Goal: Contribute content

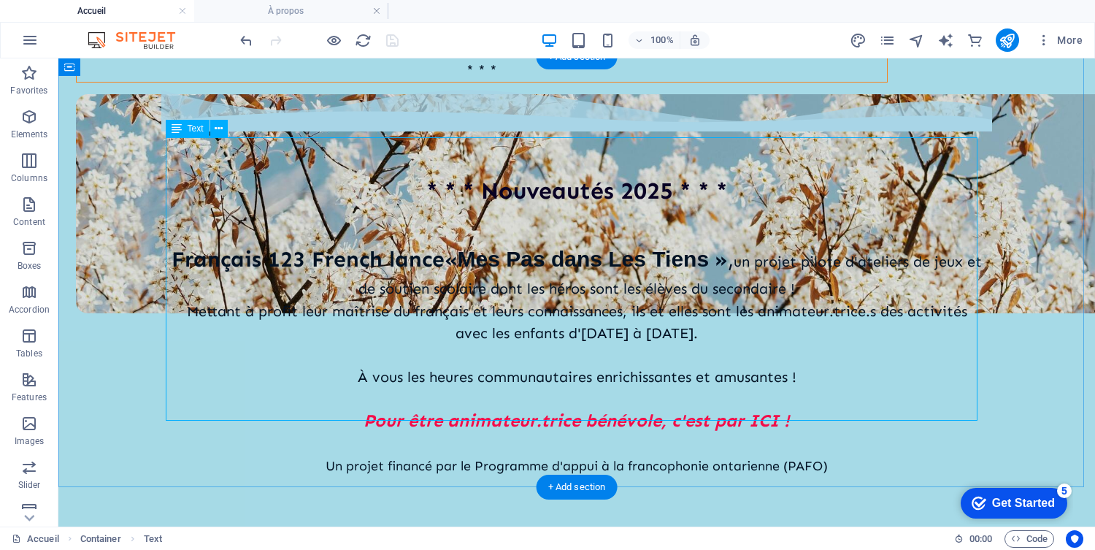
click at [383, 218] on div "[DEMOGRAPHIC_DATA] 123 French lance « Mes Pas dans Les Tiens » , un projet pilo…" at bounding box center [576, 359] width 811 height 282
click at [790, 500] on div at bounding box center [576, 514] width 811 height 29
click at [734, 248] on div "[DEMOGRAPHIC_DATA] 123 French lance « Mes Pas dans Les Tiens » , un projet pilo…" at bounding box center [576, 359] width 811 height 282
click at [813, 295] on div "[DEMOGRAPHIC_DATA] 123 French lance « Mes Pas dans Les Tiens » , un projet pilo…" at bounding box center [576, 359] width 811 height 282
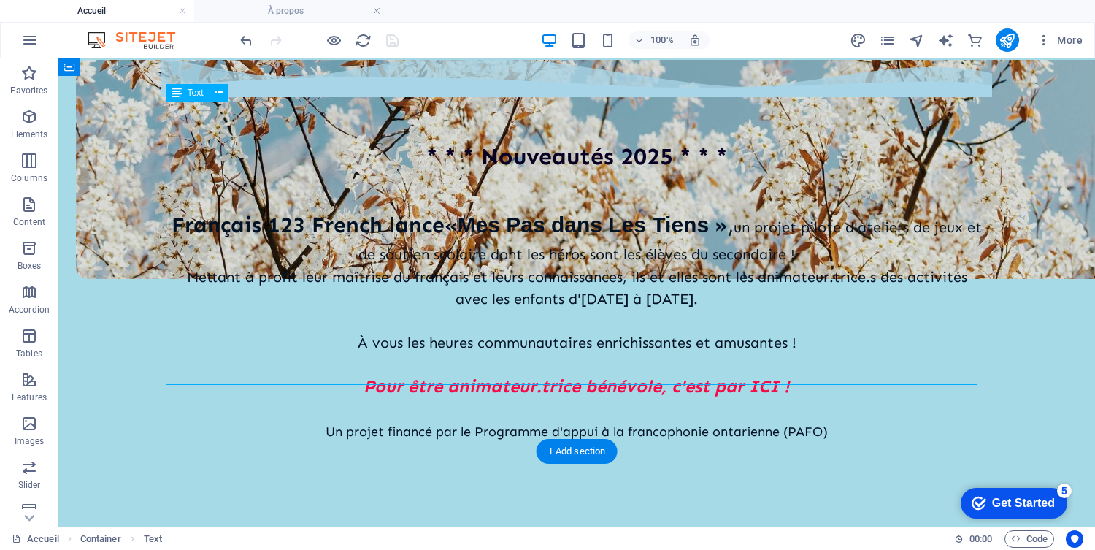
scroll to position [493, 0]
click at [775, 315] on div "[DEMOGRAPHIC_DATA] 123 French lance « Mes Pas dans Les Tiens » , un projet pilo…" at bounding box center [576, 326] width 811 height 282
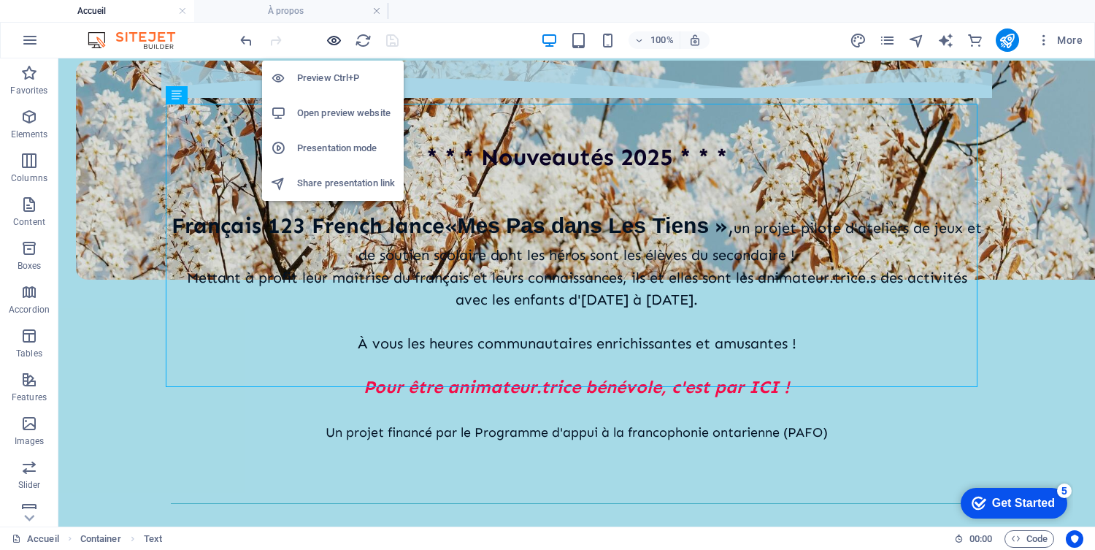
click at [333, 42] on icon "button" at bounding box center [333, 40] width 17 height 17
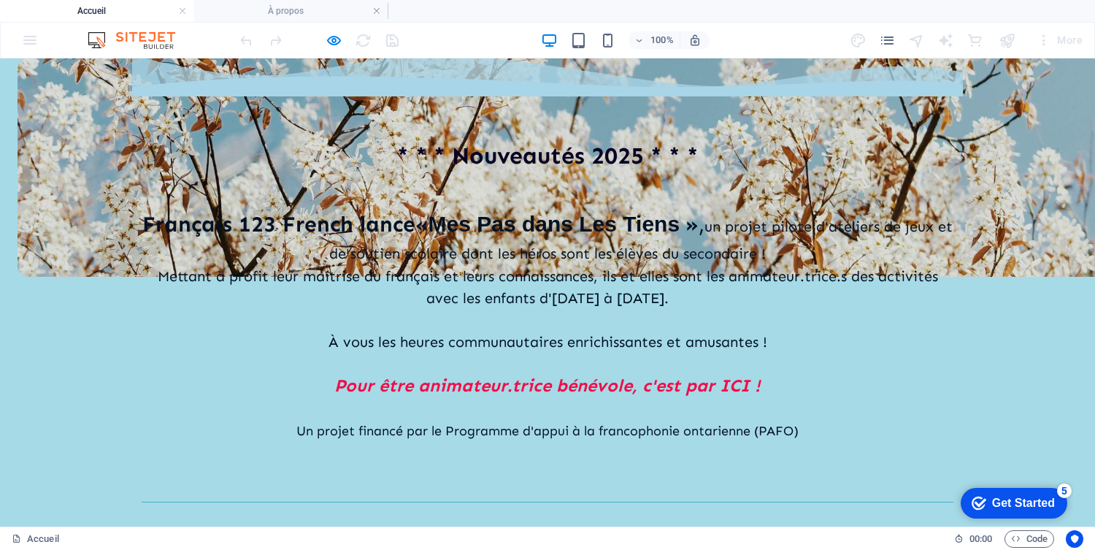
scroll to position [496, 0]
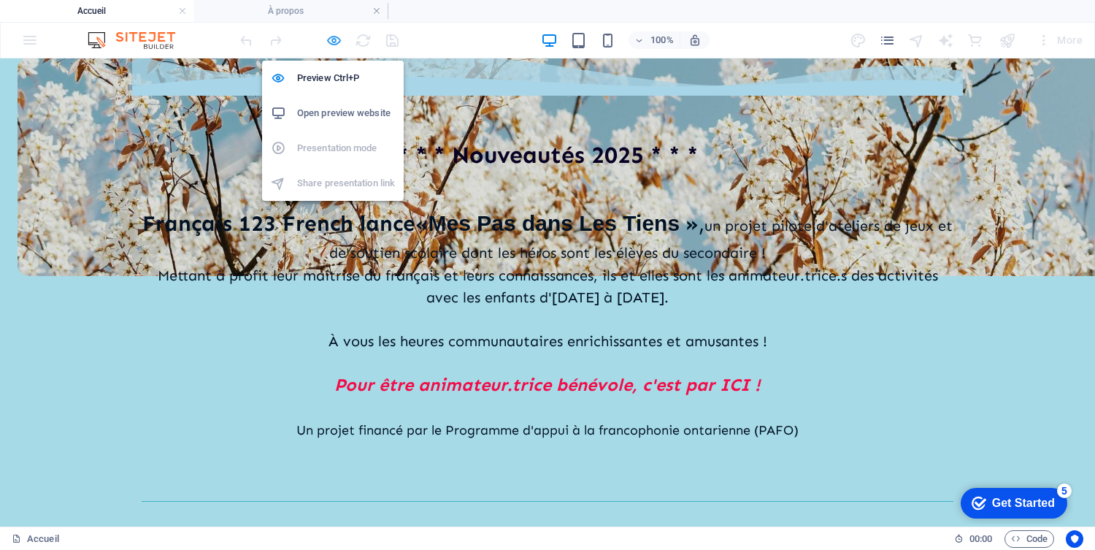
click at [335, 36] on icon "button" at bounding box center [333, 40] width 17 height 17
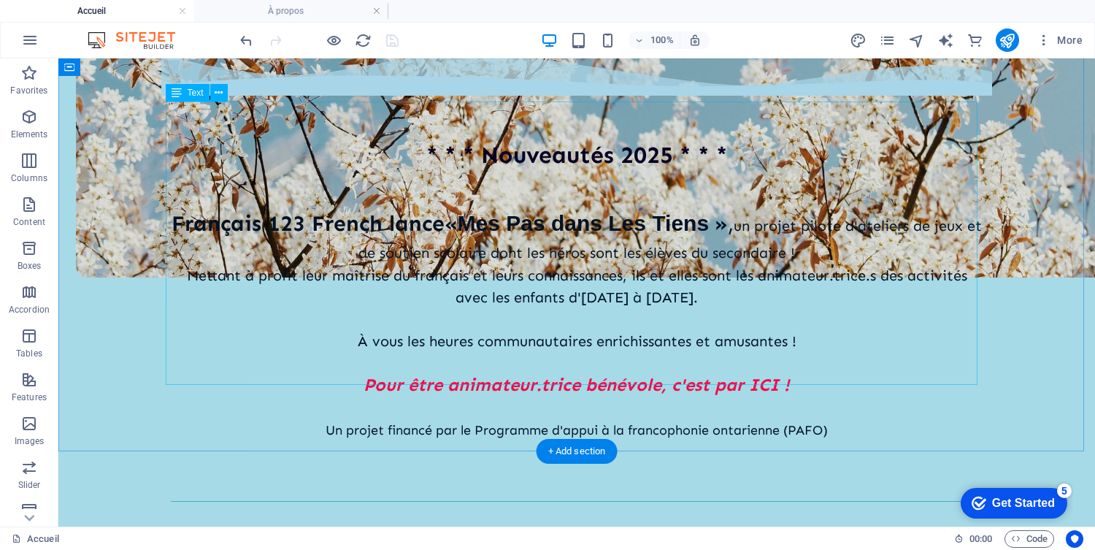
click at [491, 182] on div "[DEMOGRAPHIC_DATA] 123 French lance « Mes Pas dans Les Tiens » , un projet pilo…" at bounding box center [576, 323] width 811 height 282
click at [323, 182] on div "[DEMOGRAPHIC_DATA] 123 French lance « Mes Pas dans Les Tiens » , un projet pilo…" at bounding box center [576, 323] width 811 height 282
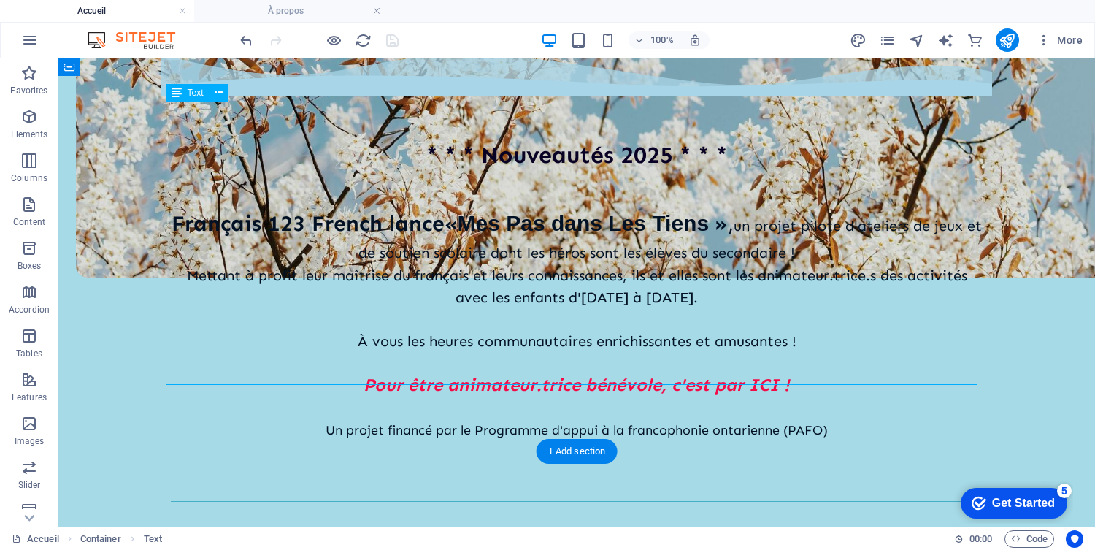
click at [323, 182] on div "[DEMOGRAPHIC_DATA] 123 French lance « Mes Pas dans Les Tiens » , un projet pilo…" at bounding box center [576, 323] width 811 height 282
select select "%"
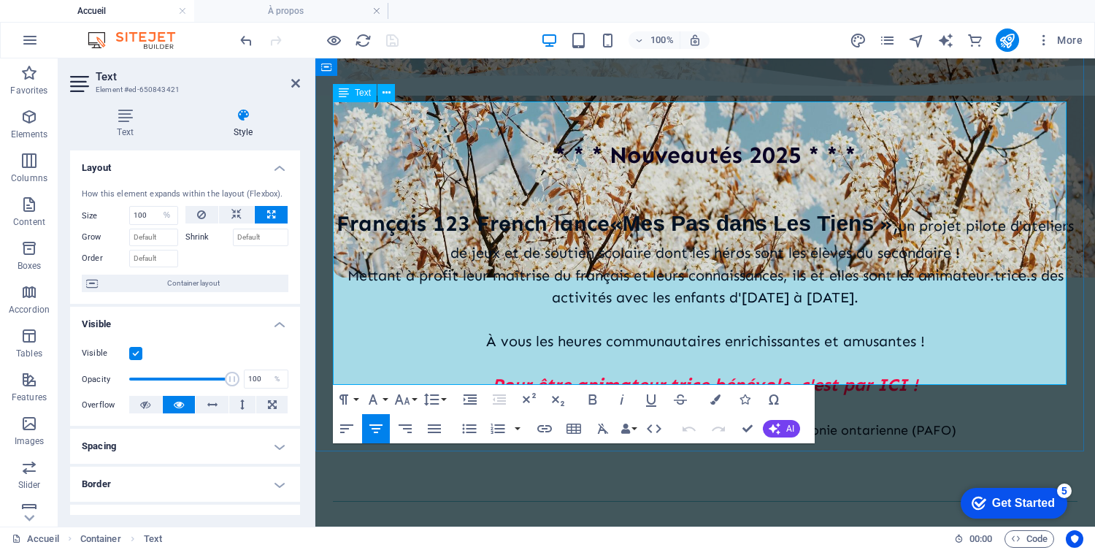
click at [409, 210] on span "Français 123 French lance" at bounding box center [472, 223] width 273 height 26
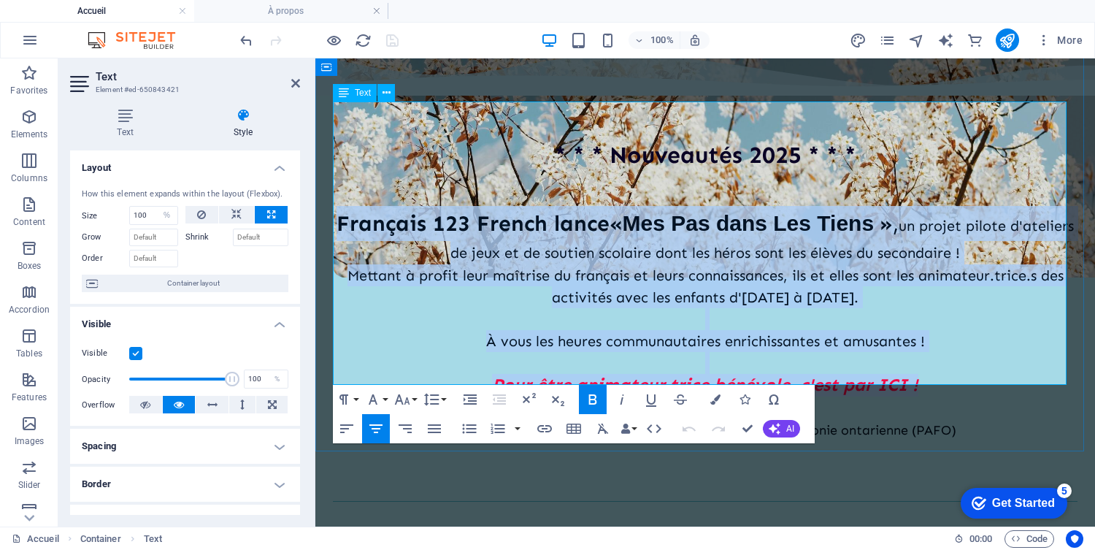
drag, startPoint x: 350, startPoint y: 142, endPoint x: 951, endPoint y: 306, distance: 622.6
click at [951, 306] on div "[DEMOGRAPHIC_DATA] 123 French lance « Mes Pas dans Les Tiens » , un projet pilo…" at bounding box center [705, 323] width 744 height 282
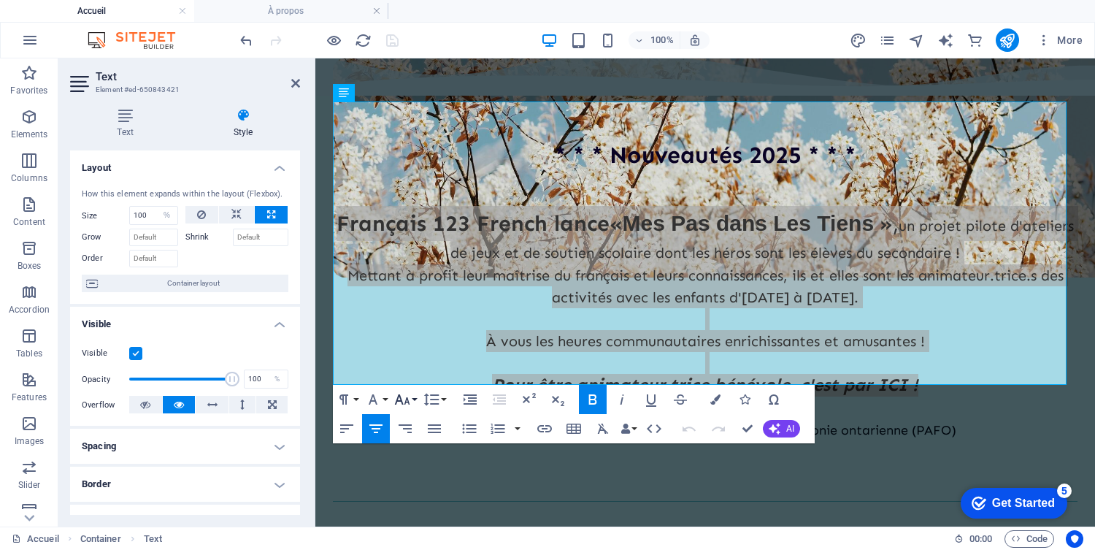
click at [415, 401] on button "Font Size" at bounding box center [405, 399] width 28 height 29
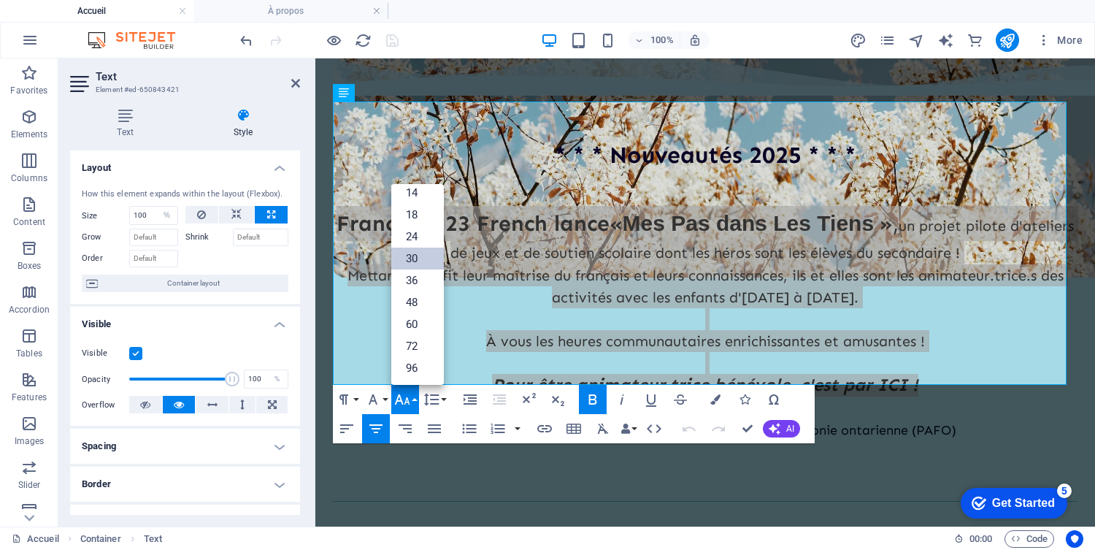
scroll to position [117, 0]
click at [387, 404] on button "Font Family" at bounding box center [376, 399] width 28 height 29
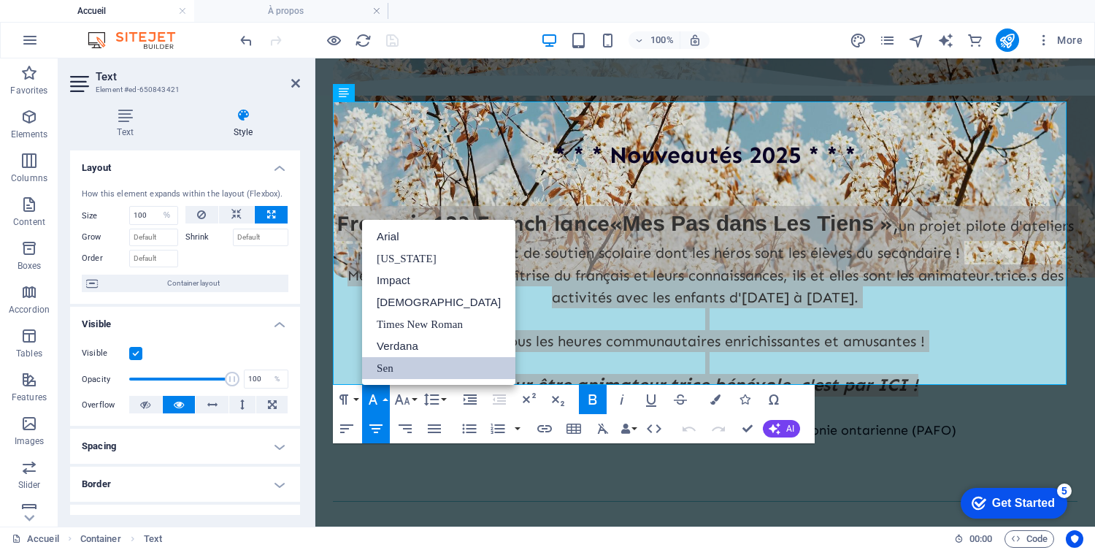
scroll to position [0, 0]
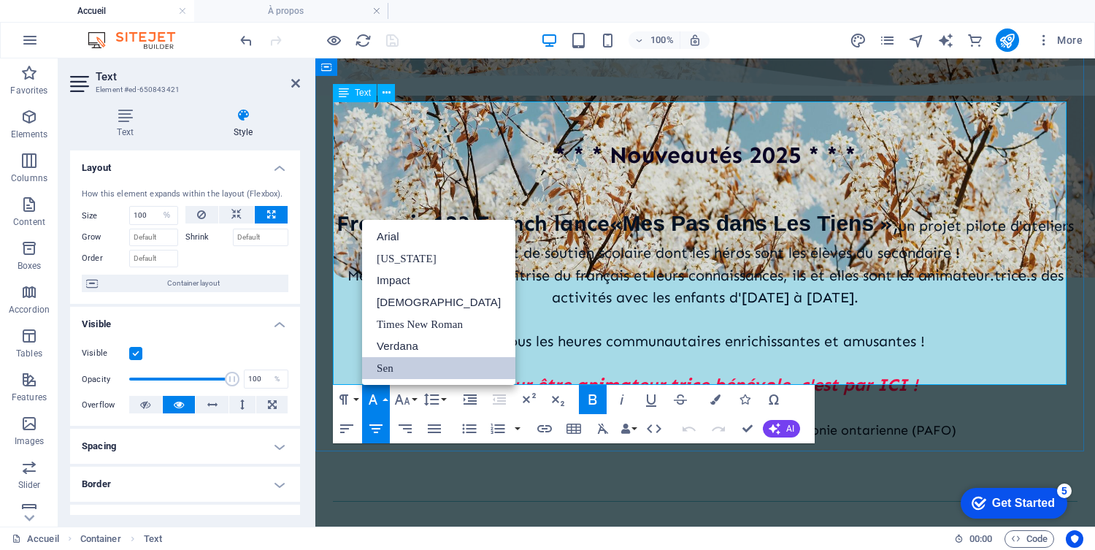
click at [523, 396] on p at bounding box center [705, 407] width 744 height 22
click at [509, 422] on span "Un projet financé par le Programme d'appui à la francophonie ontarienne (PAFO)" at bounding box center [705, 430] width 502 height 16
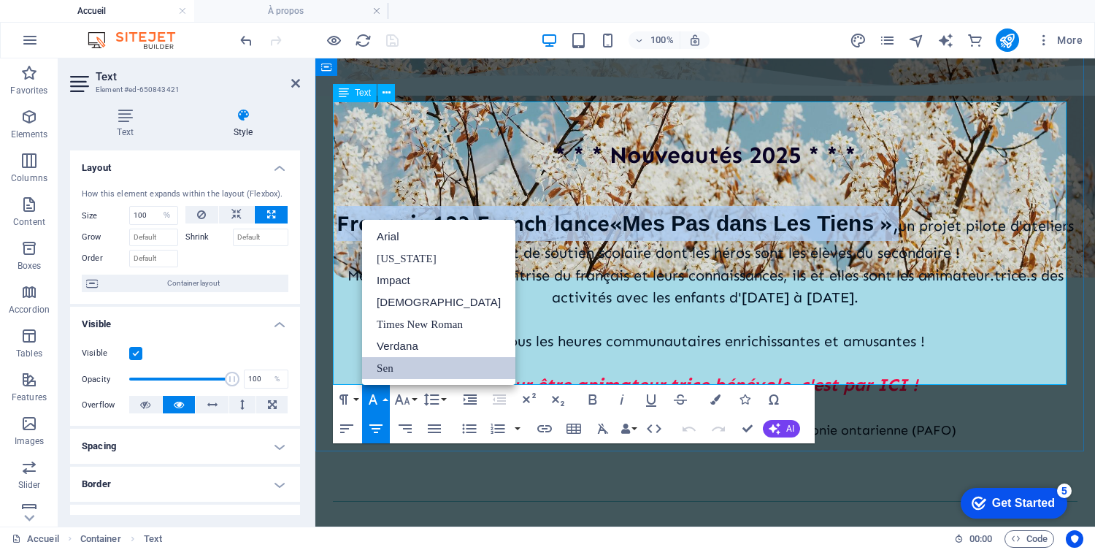
drag, startPoint x: 360, startPoint y: 145, endPoint x: 928, endPoint y: 145, distance: 567.8
click at [928, 206] on p "[DEMOGRAPHIC_DATA] 123 French lance « Mes Pas dans Les Tiens » , un projet pilo…" at bounding box center [705, 235] width 744 height 58
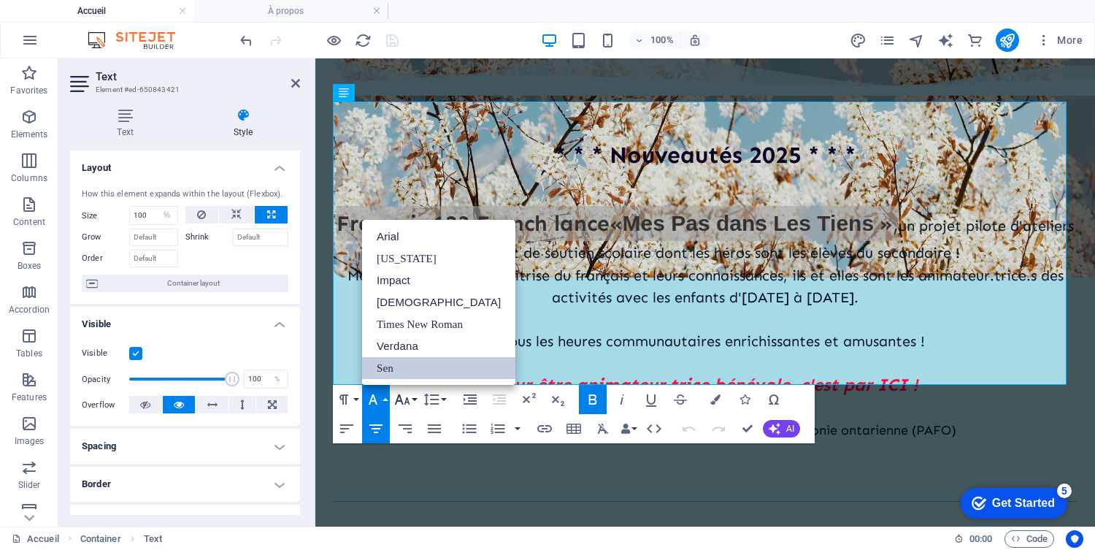
click at [407, 401] on icon "button" at bounding box center [402, 399] width 15 height 10
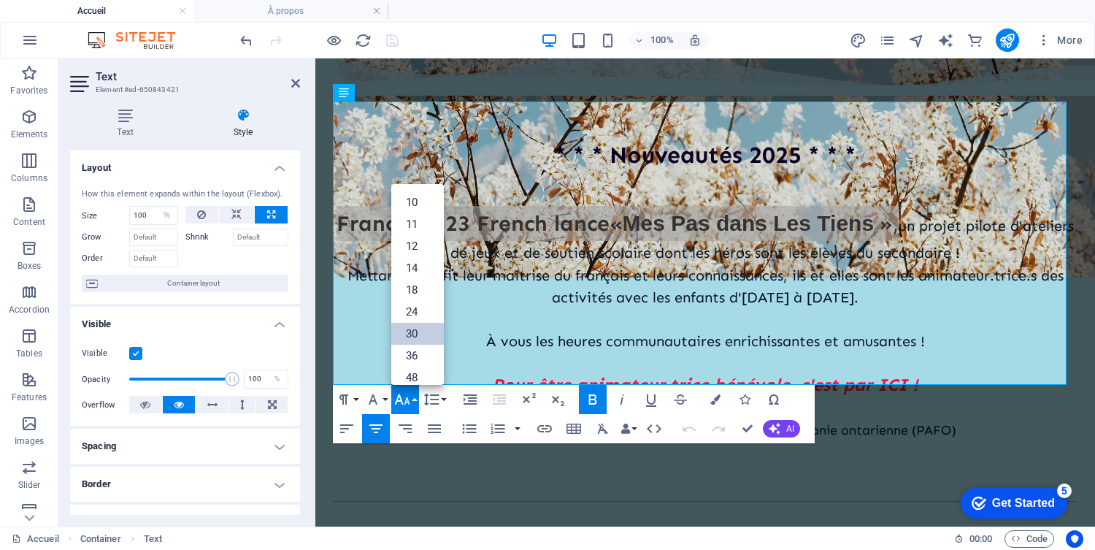
scroll to position [41, 0]
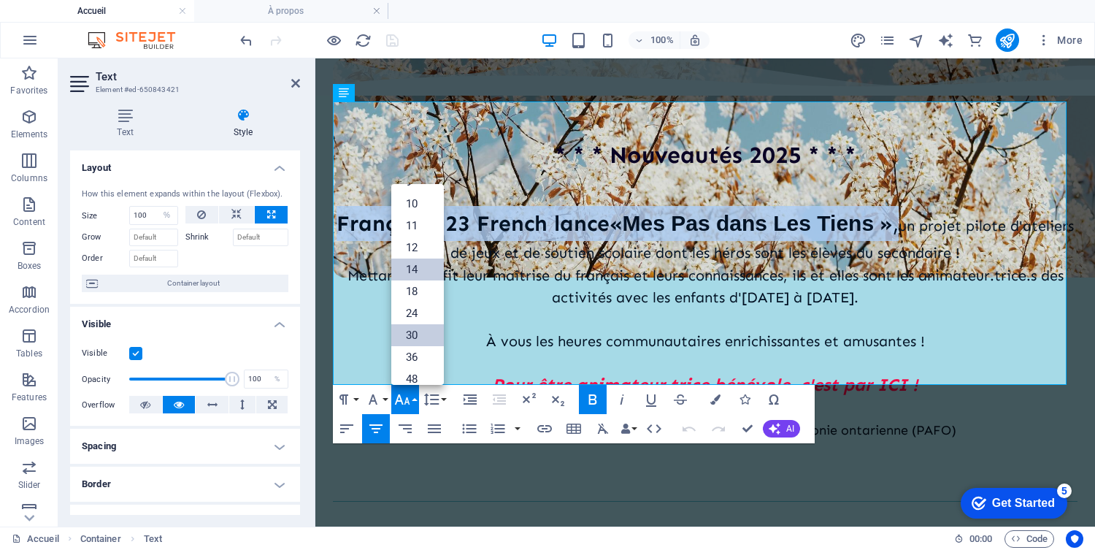
click at [405, 263] on link "14" at bounding box center [417, 269] width 53 height 22
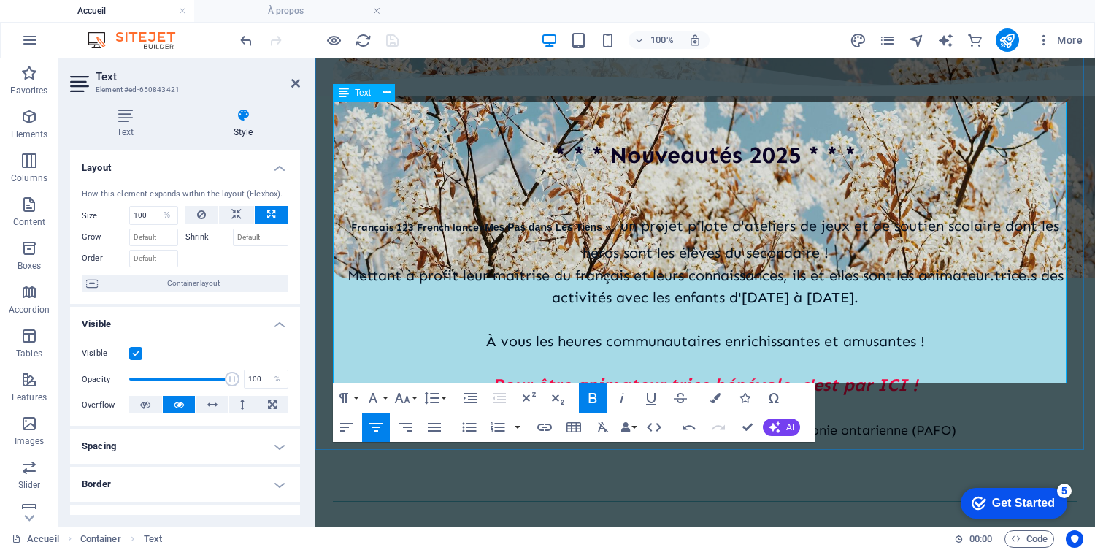
click at [620, 206] on p "[DEMOGRAPHIC_DATA] 123 French lance « Mes Pas dans Les Tiens » , un projet pilo…" at bounding box center [705, 235] width 744 height 58
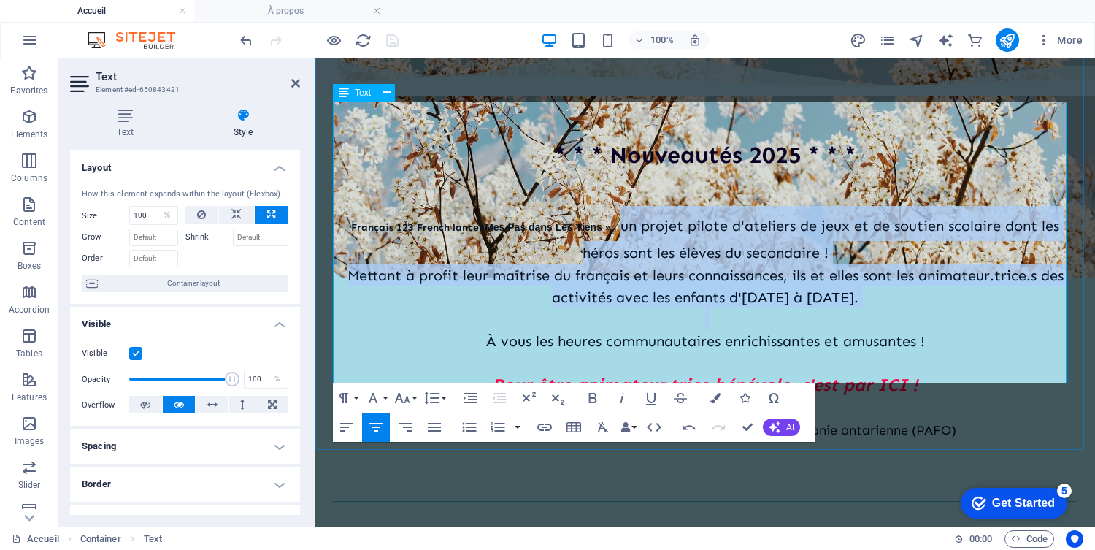
drag, startPoint x: 620, startPoint y: 147, endPoint x: 934, endPoint y: 230, distance: 325.3
click at [934, 230] on div "[DEMOGRAPHIC_DATA] 123 French lance « Mes Pas dans Les Tiens » , un projet pilo…" at bounding box center [705, 323] width 744 height 282
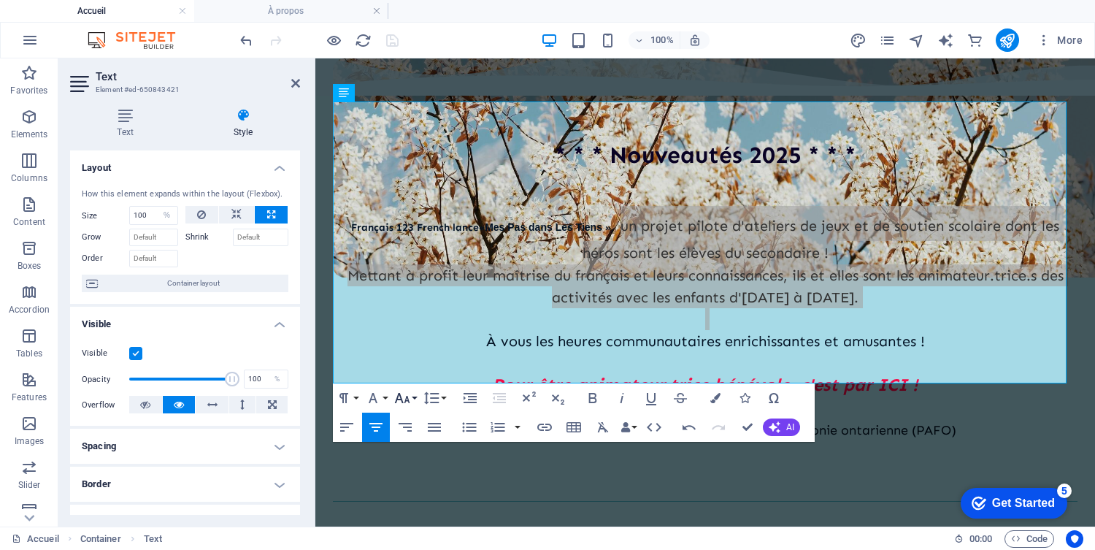
click at [399, 392] on icon "button" at bounding box center [402, 398] width 18 height 18
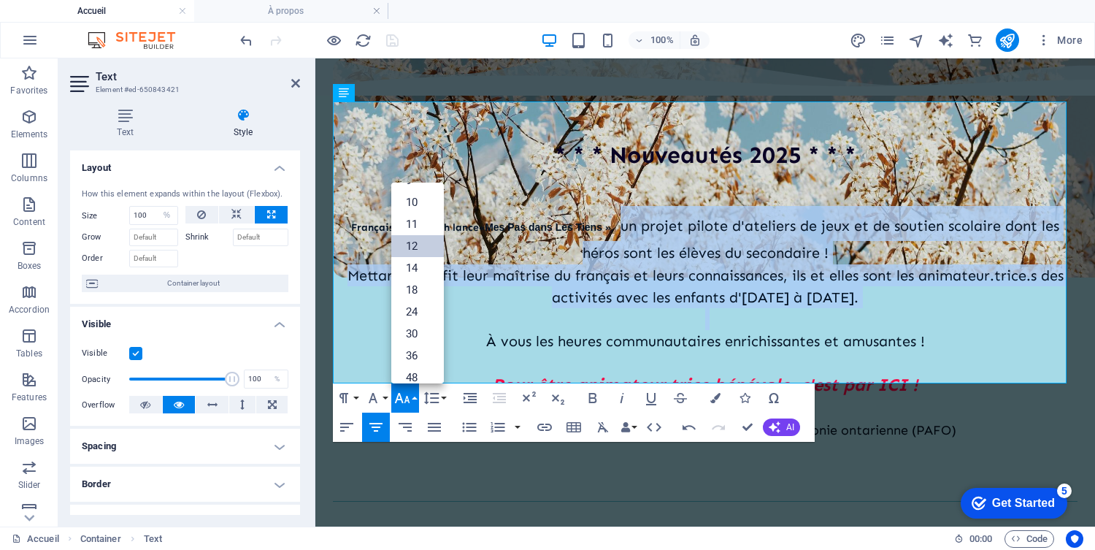
click at [411, 247] on link "12" at bounding box center [417, 246] width 53 height 22
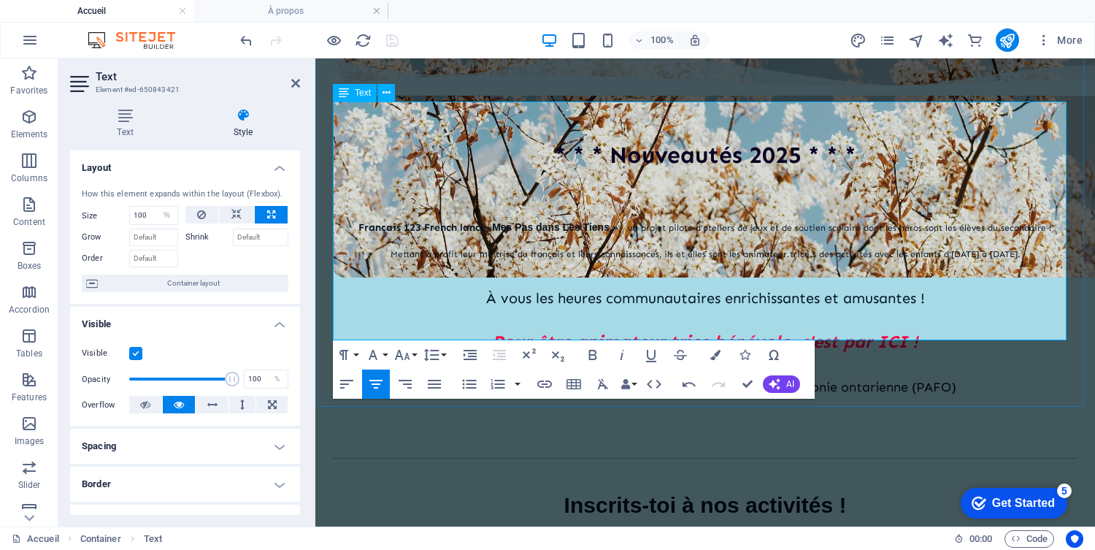
click at [550, 331] on em "Pour être animateur.trice bénévole, c'est par ICI !" at bounding box center [705, 341] width 426 height 21
click at [291, 80] on icon at bounding box center [295, 83] width 9 height 12
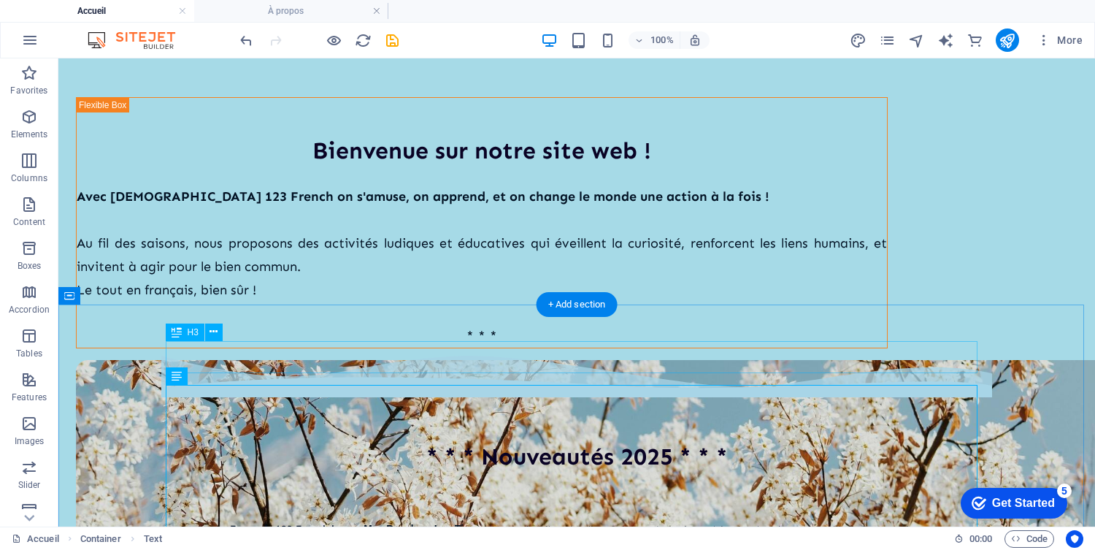
scroll to position [190, 0]
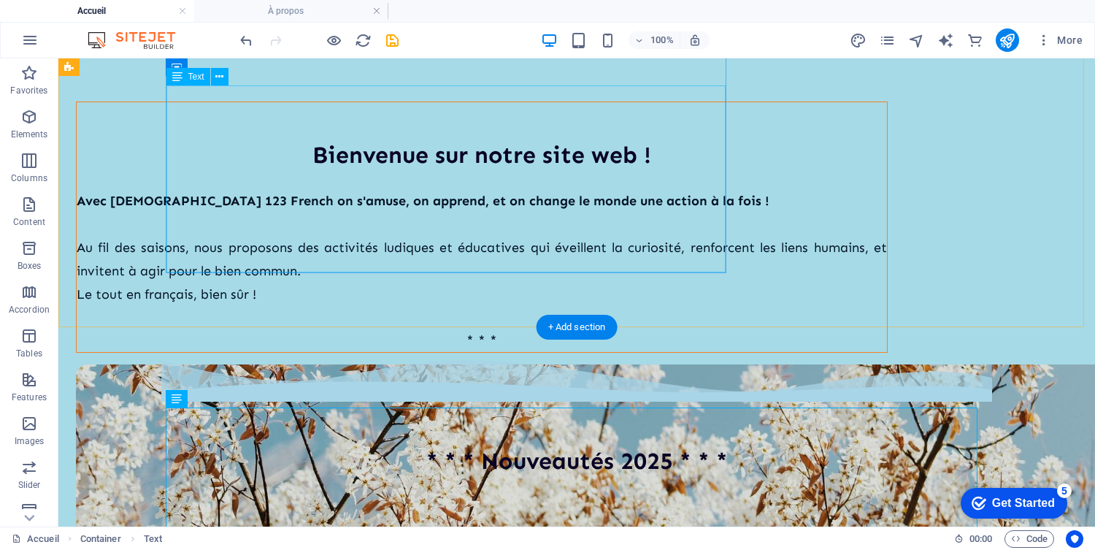
click at [291, 188] on div "Avec [DEMOGRAPHIC_DATA] 123 French on s'amuse, on apprend, et on change le mond…" at bounding box center [482, 269] width 810 height 163
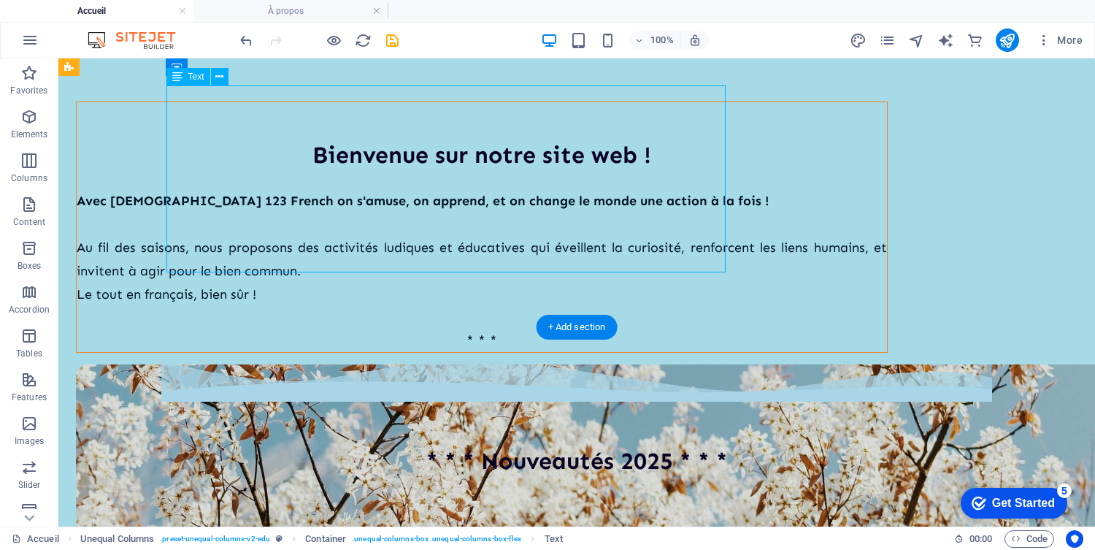
click at [298, 188] on div "Avec [DEMOGRAPHIC_DATA] 123 French on s'amuse, on apprend, et on change le mond…" at bounding box center [482, 269] width 810 height 163
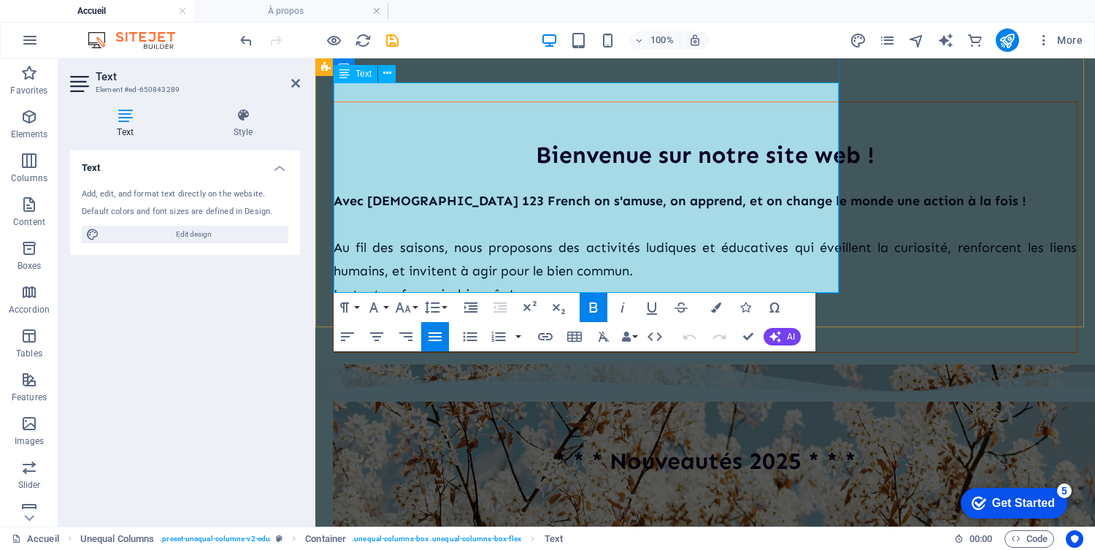
click at [393, 239] on span "Au fil des saisons, nous proposons des activités ludiques et éducatives qui éve…" at bounding box center [705, 258] width 743 height 39
click at [406, 307] on icon "button" at bounding box center [403, 307] width 15 height 10
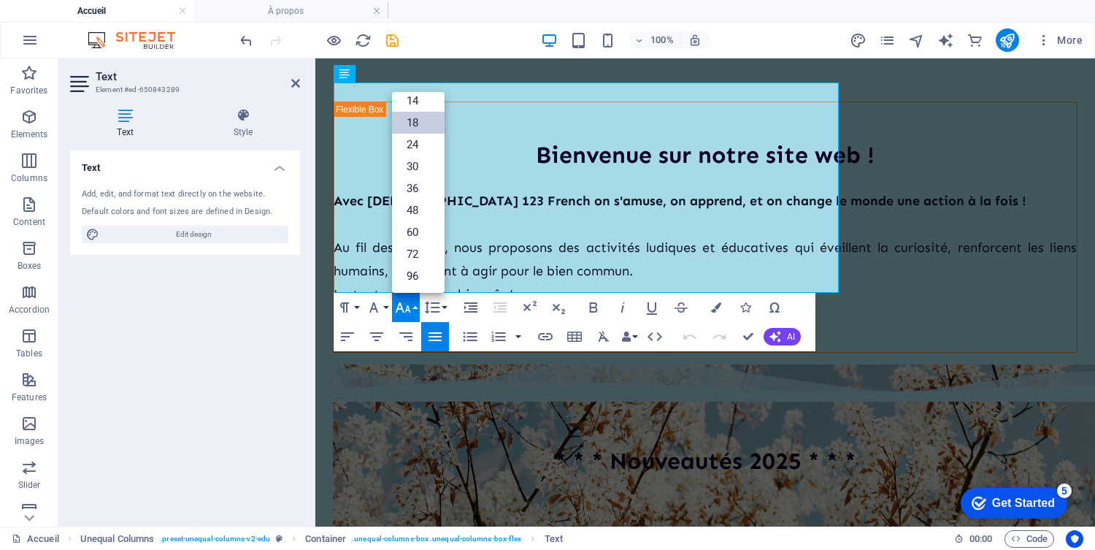
scroll to position [117, 0]
click at [518, 239] on span "Au fil des saisons, nous proposons des activités ludiques et éducatives qui éve…" at bounding box center [705, 258] width 743 height 39
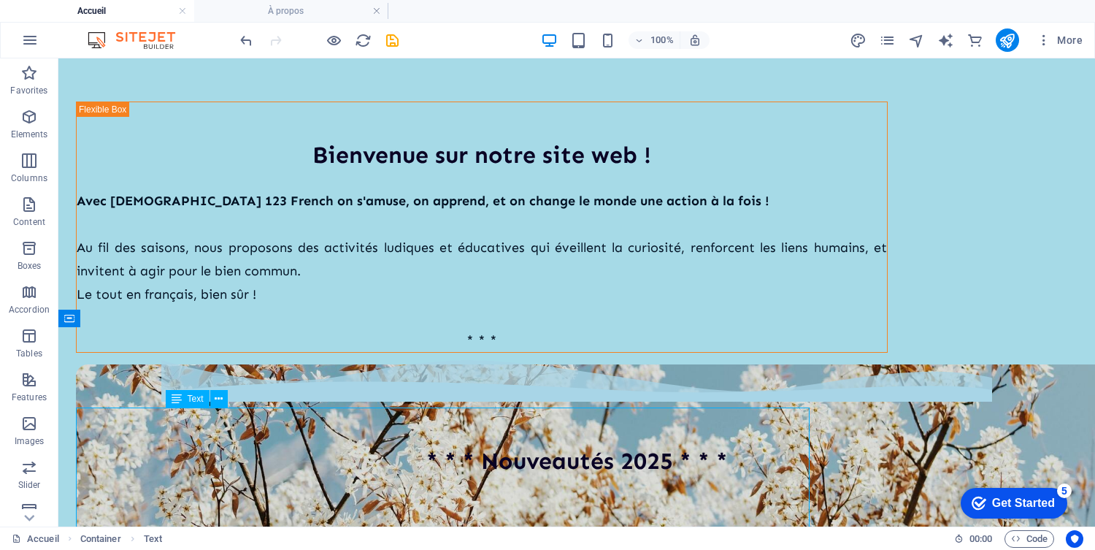
select select "%"
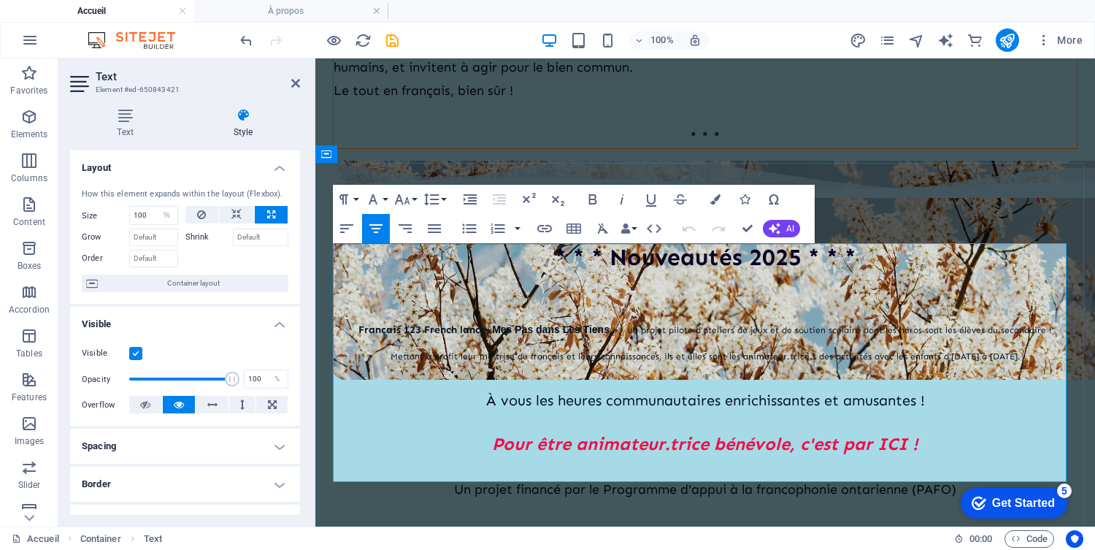
scroll to position [445, 0]
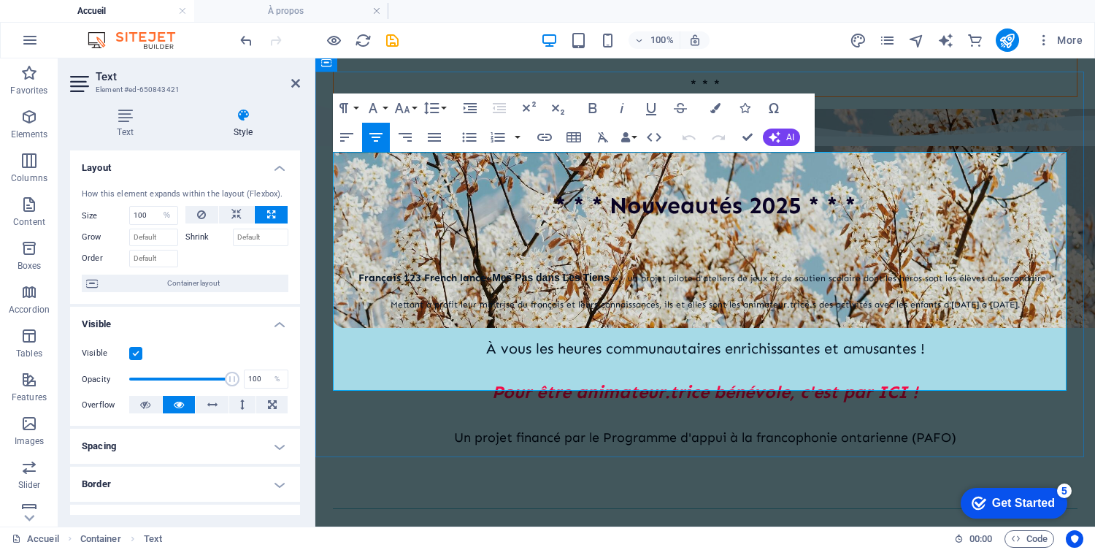
click at [441, 291] on p "Mettant à profit leur maîtrise du français et leurs connaissances, ils et elles…" at bounding box center [705, 303] width 744 height 24
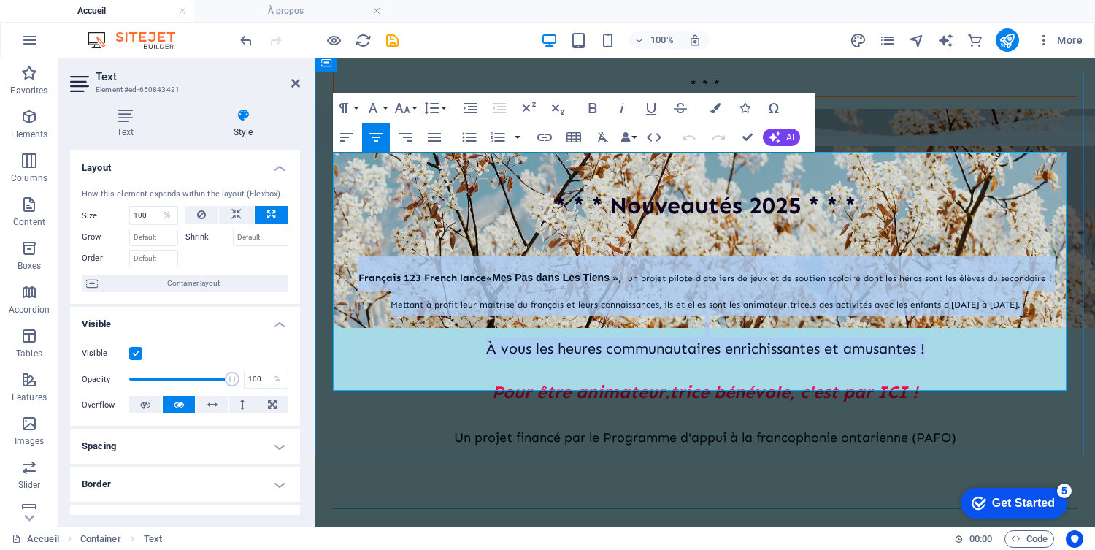
drag, startPoint x: 356, startPoint y: 193, endPoint x: 922, endPoint y: 271, distance: 571.6
click at [922, 271] on div "[DEMOGRAPHIC_DATA] 123 French lance « Mes Pas dans Les Tiens » , un projet pilo…" at bounding box center [705, 352] width 744 height 239
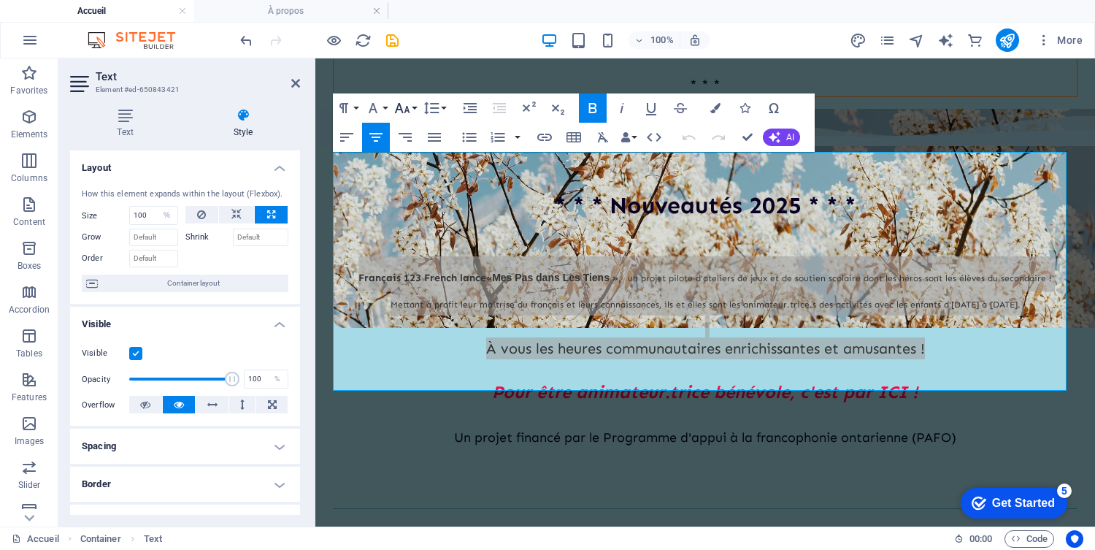
click at [401, 101] on icon "button" at bounding box center [402, 108] width 18 height 18
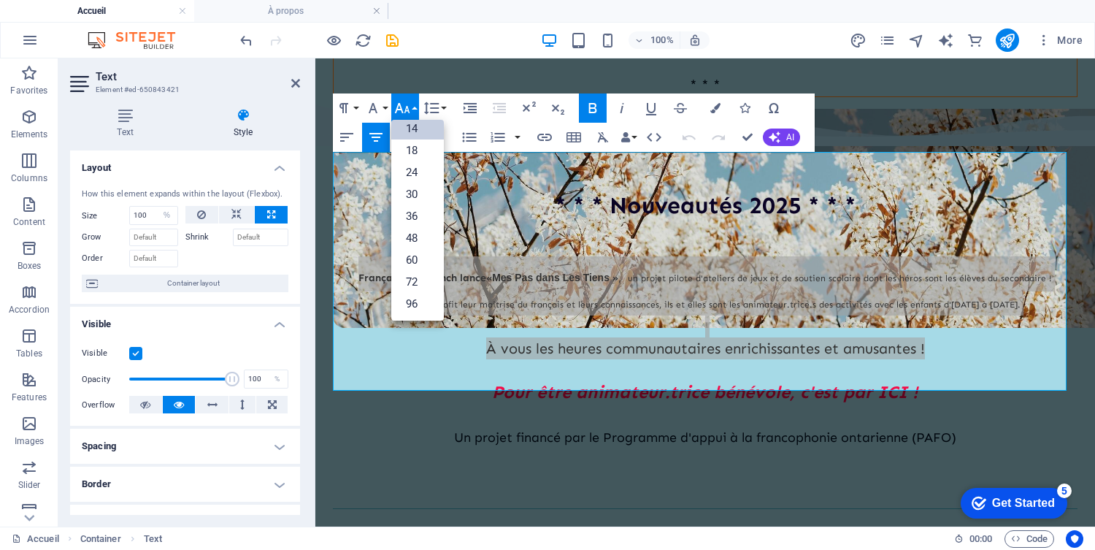
scroll to position [117, 0]
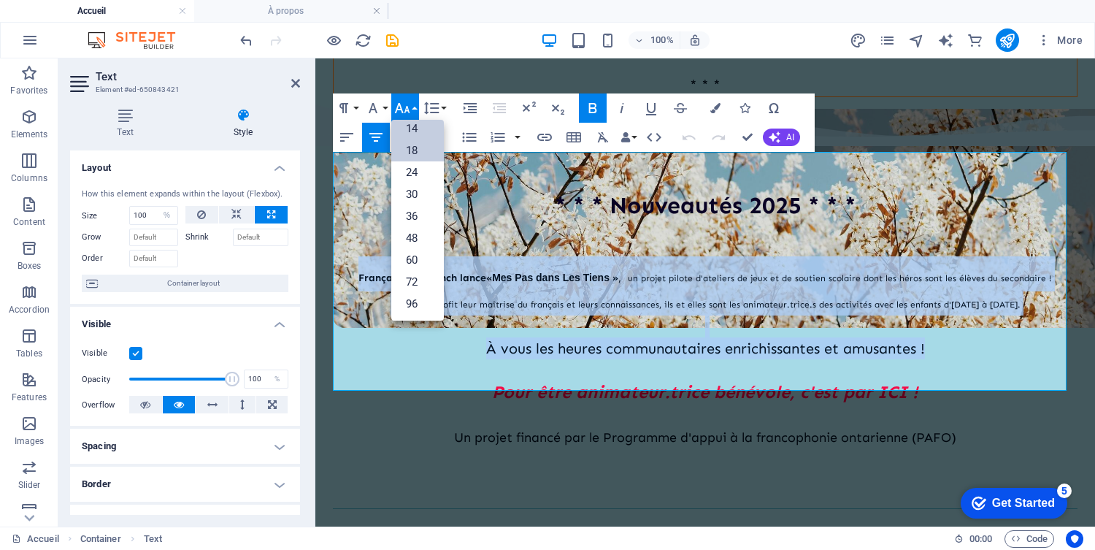
click at [414, 147] on link "18" at bounding box center [417, 150] width 53 height 22
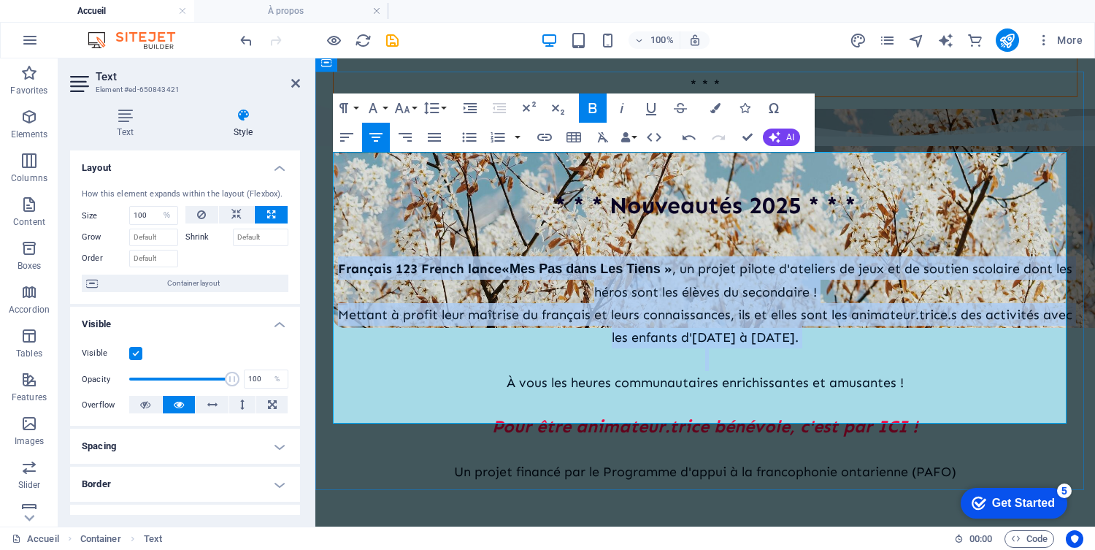
click at [434, 307] on span "Mettant à profit leur maîtrise du français et leurs connaissances, ils et elles…" at bounding box center [705, 326] width 734 height 39
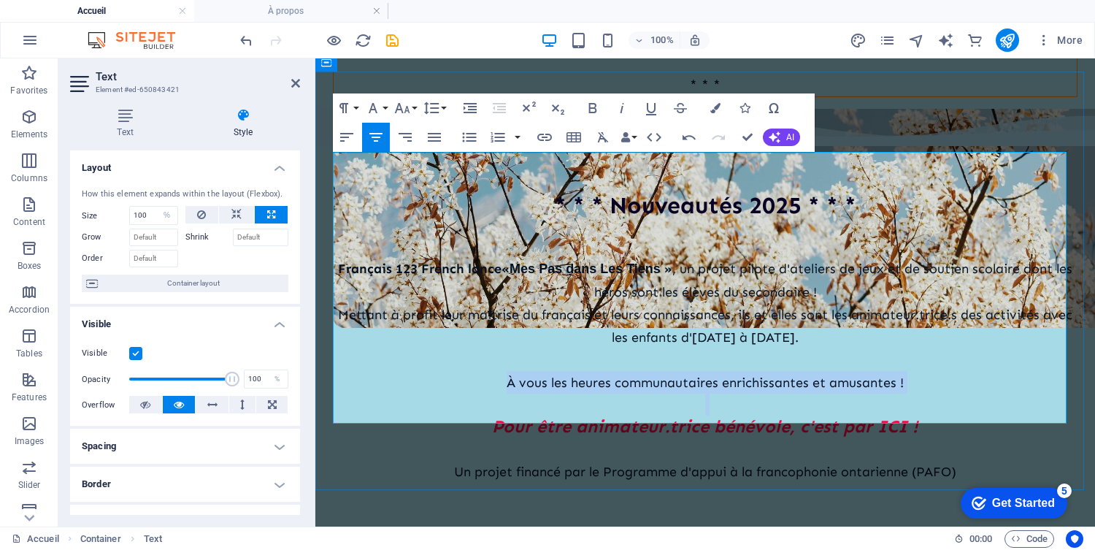
drag, startPoint x: 500, startPoint y: 296, endPoint x: 941, endPoint y: 315, distance: 441.2
click at [941, 315] on div "[DEMOGRAPHIC_DATA] 123 French lance « Mes Pas dans Les Tiens » , un projet pilo…" at bounding box center [705, 369] width 744 height 273
click at [592, 109] on icon "button" at bounding box center [593, 108] width 8 height 10
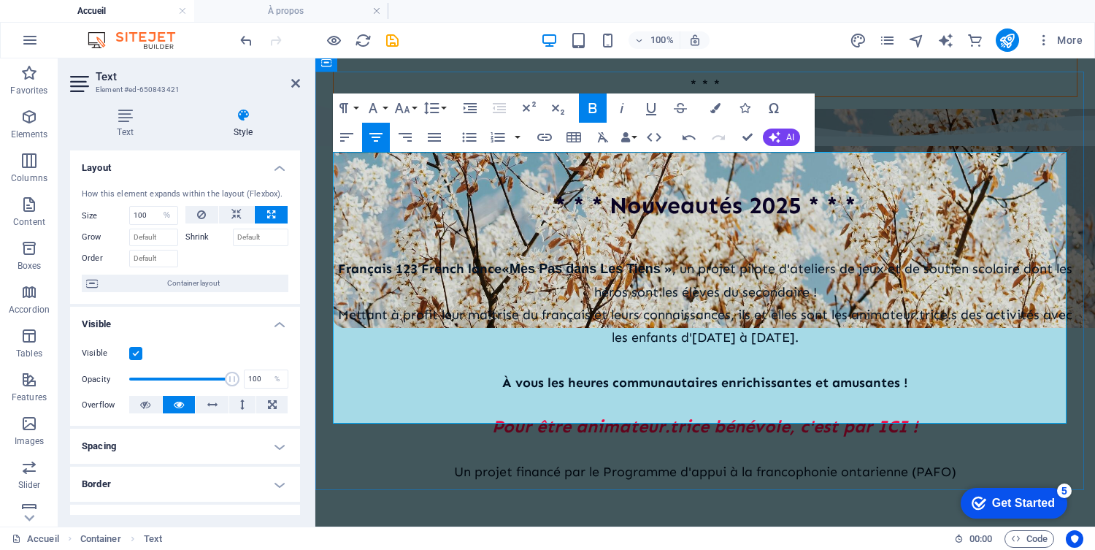
click at [644, 307] on span "Mettant à profit leur maîtrise du français et leurs connaissances, ils et elles…" at bounding box center [705, 326] width 734 height 39
click at [347, 307] on span "Mettant à profit leur maîtrise du français et leurs connaissances, ils et elles…" at bounding box center [705, 326] width 734 height 39
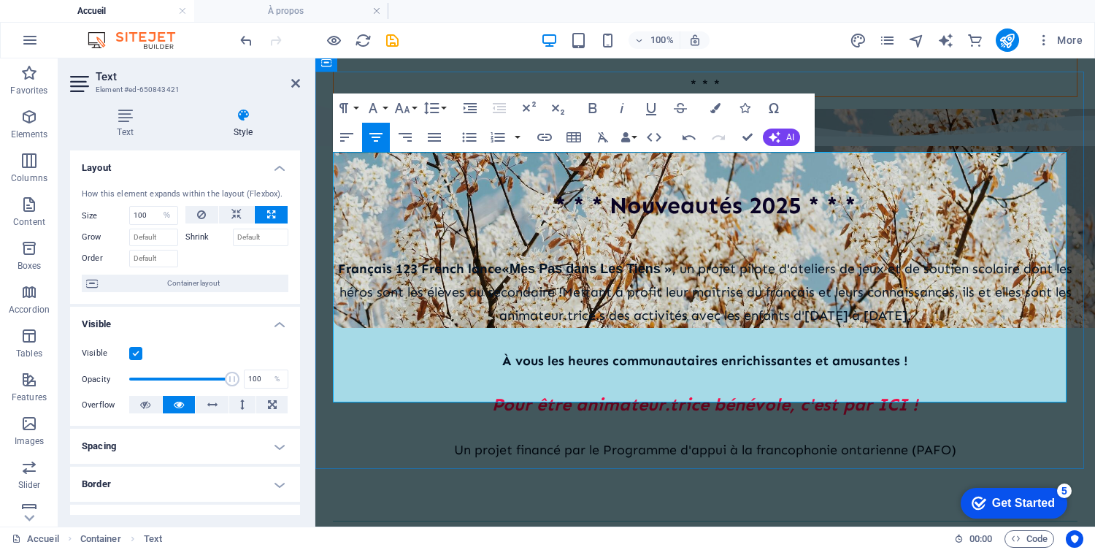
click at [499, 284] on span "Mettant à profit leur maîtrise du français et leurs connaissances, ils et elles…" at bounding box center [785, 303] width 572 height 39
click at [433, 393] on p "Pour être animateur.trice bénévole, c'est par ICI !" at bounding box center [705, 404] width 744 height 23
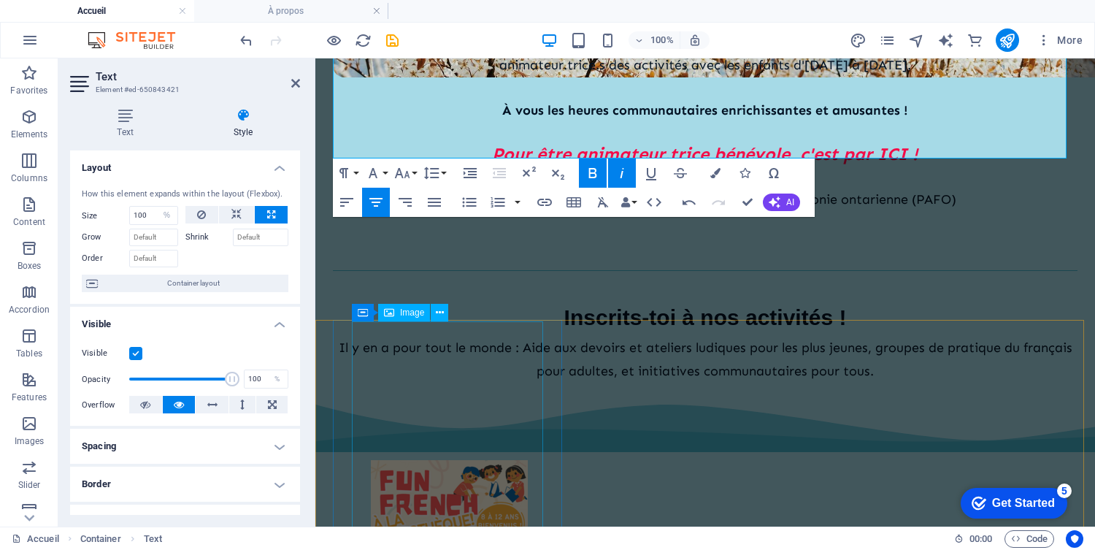
scroll to position [701, 0]
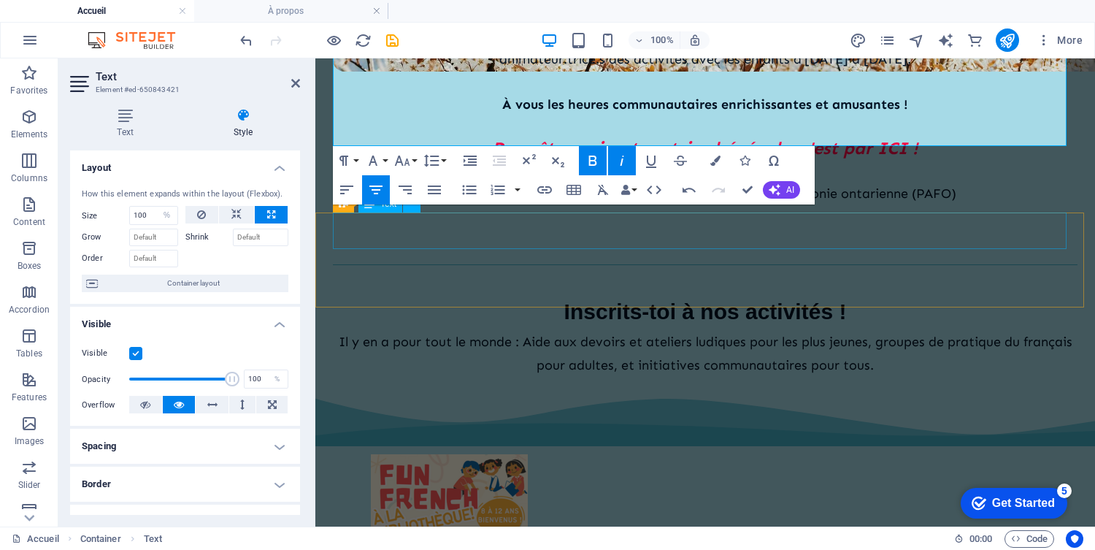
click at [638, 294] on div "Inscrits-toi à nos activités !" at bounding box center [705, 311] width 744 height 35
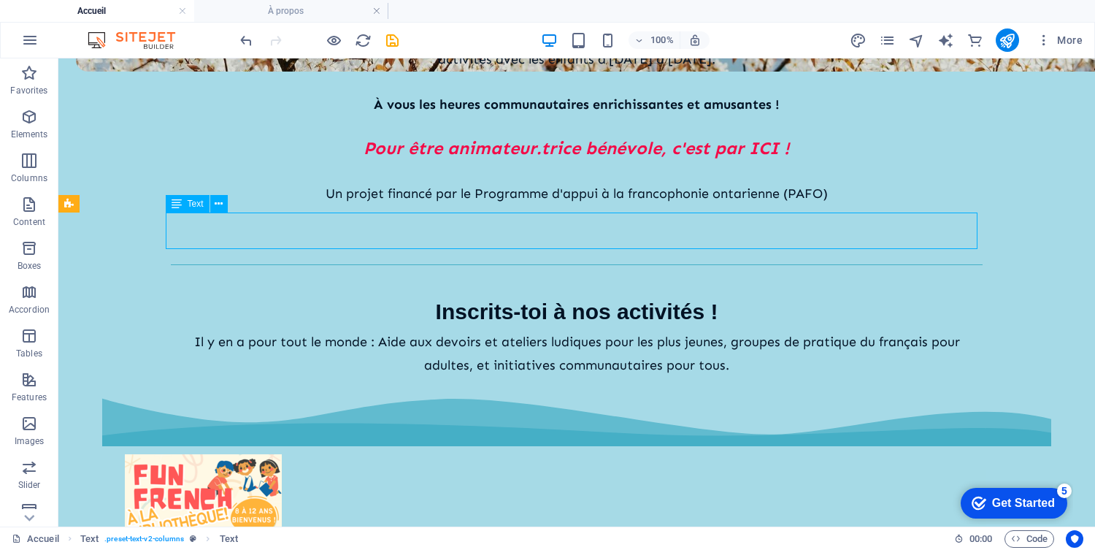
click at [423, 294] on div "Inscrits-toi à nos activités !" at bounding box center [576, 311] width 811 height 35
click at [463, 294] on div "Inscrits-toi à nos activités !" at bounding box center [576, 311] width 811 height 35
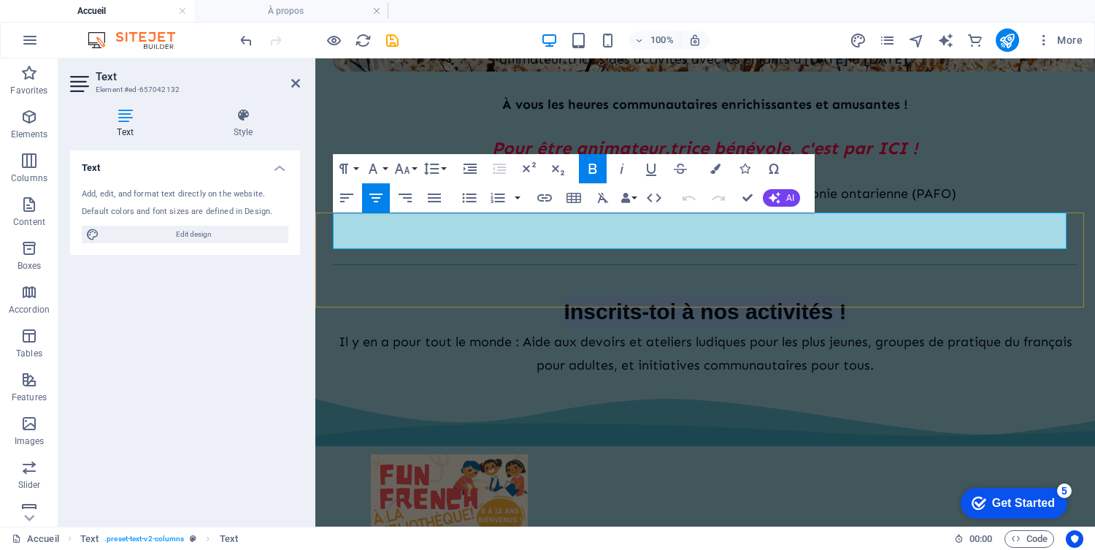
drag, startPoint x: 548, startPoint y: 230, endPoint x: 876, endPoint y: 247, distance: 328.1
click at [876, 294] on p "Inscrits-toi à nos activités !" at bounding box center [705, 311] width 744 height 35
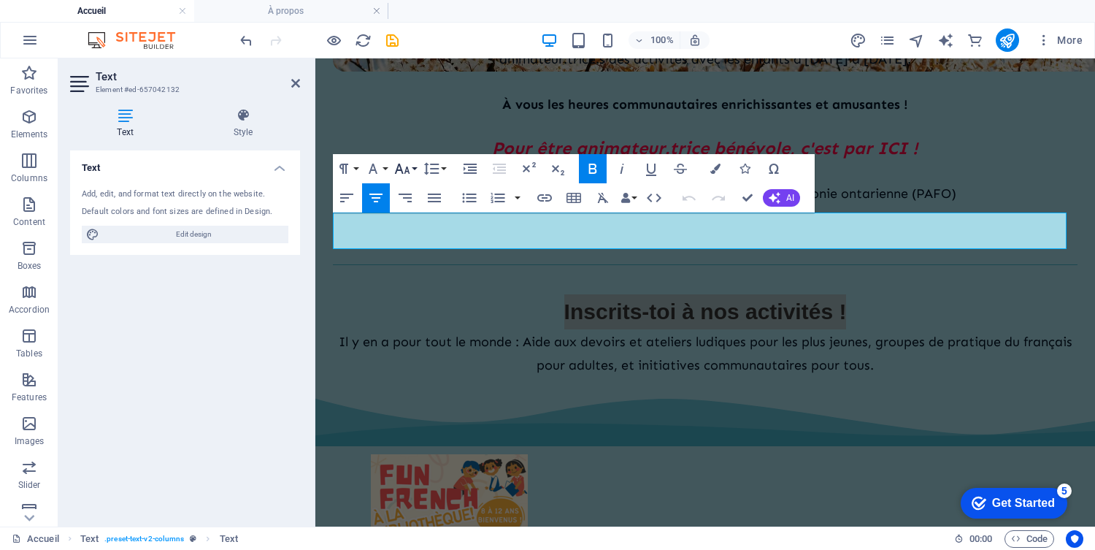
click at [400, 169] on icon "button" at bounding box center [402, 168] width 15 height 10
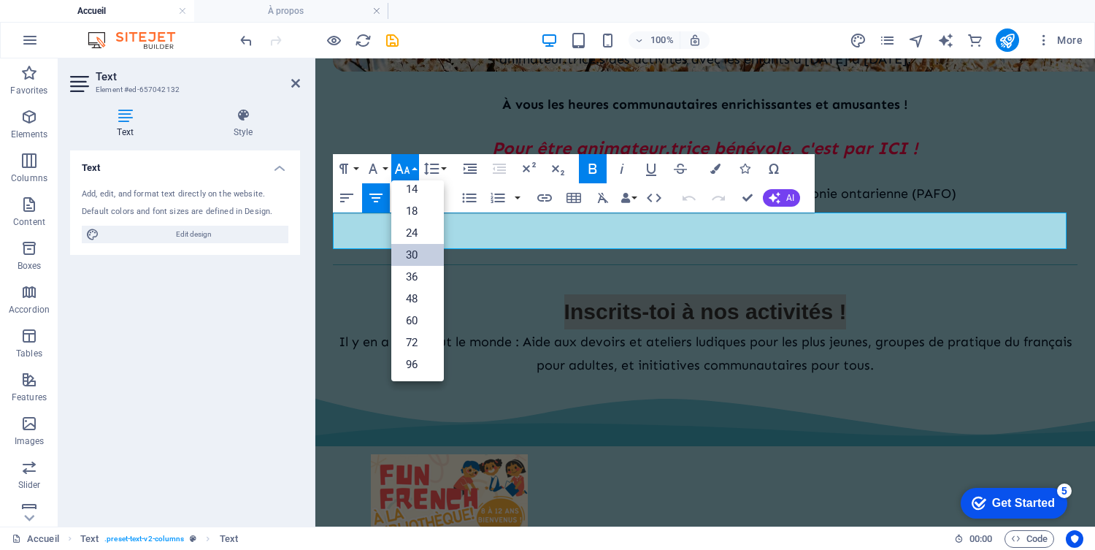
scroll to position [117, 0]
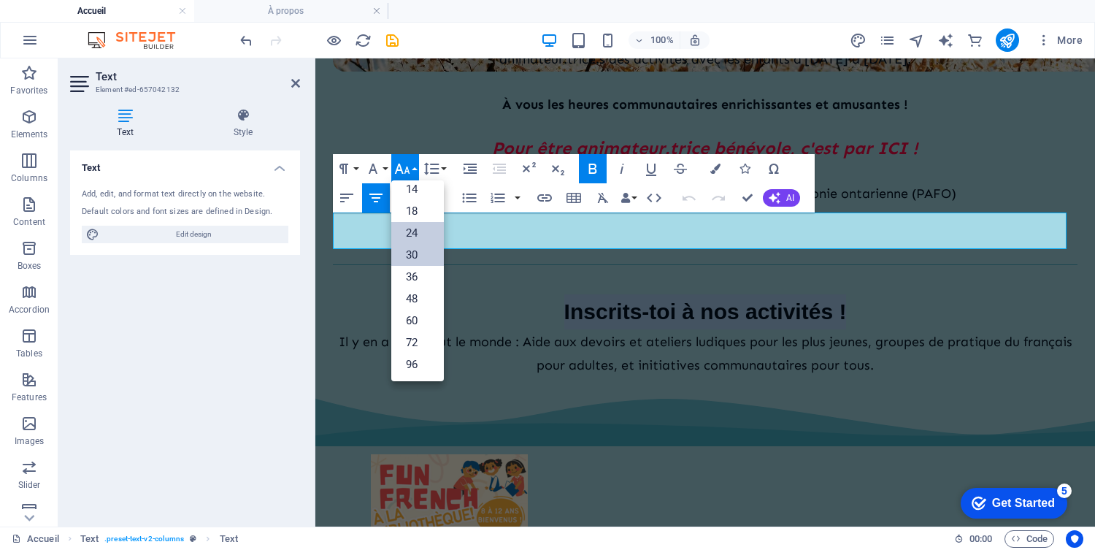
click at [414, 235] on link "24" at bounding box center [417, 233] width 53 height 22
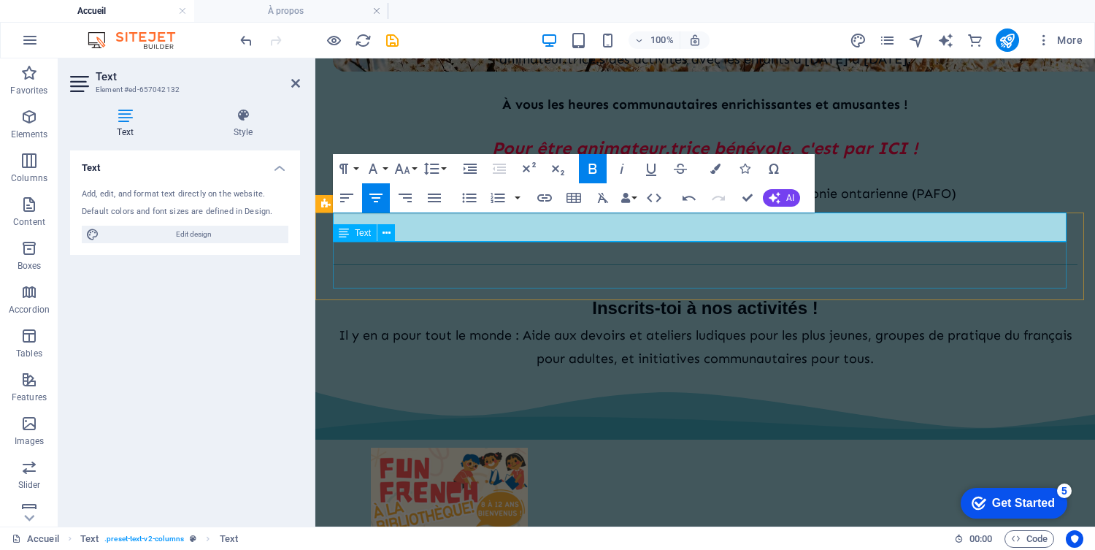
click at [548, 323] on div "Il y en a pour tout le monde : Aide aux devoirs et ateliers ludiques pour les p…" at bounding box center [705, 346] width 744 height 47
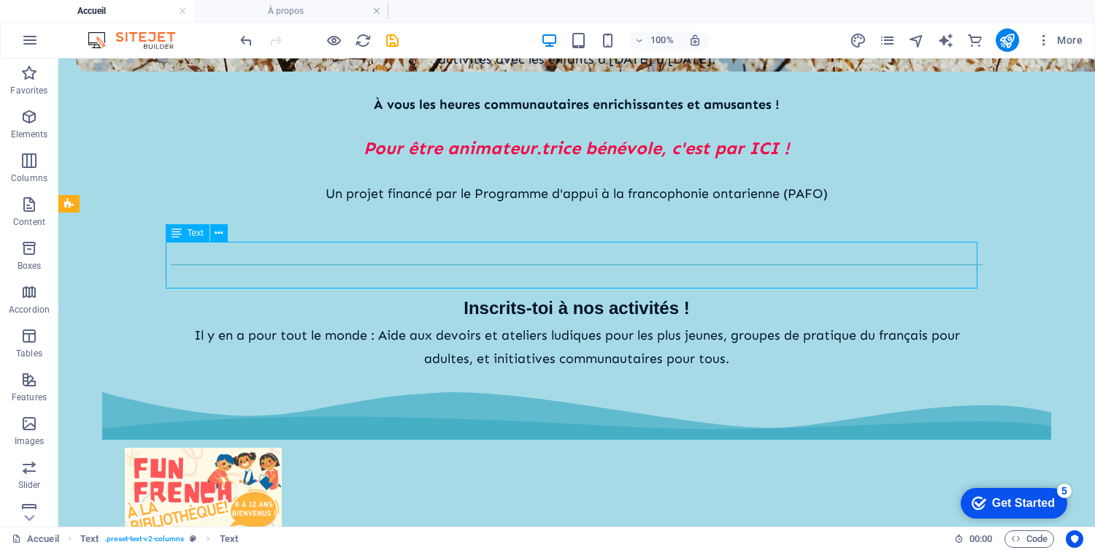
click at [548, 323] on div "Il y en a pour tout le monde : Aide aux devoirs et ateliers ludiques pour les p…" at bounding box center [576, 346] width 811 height 47
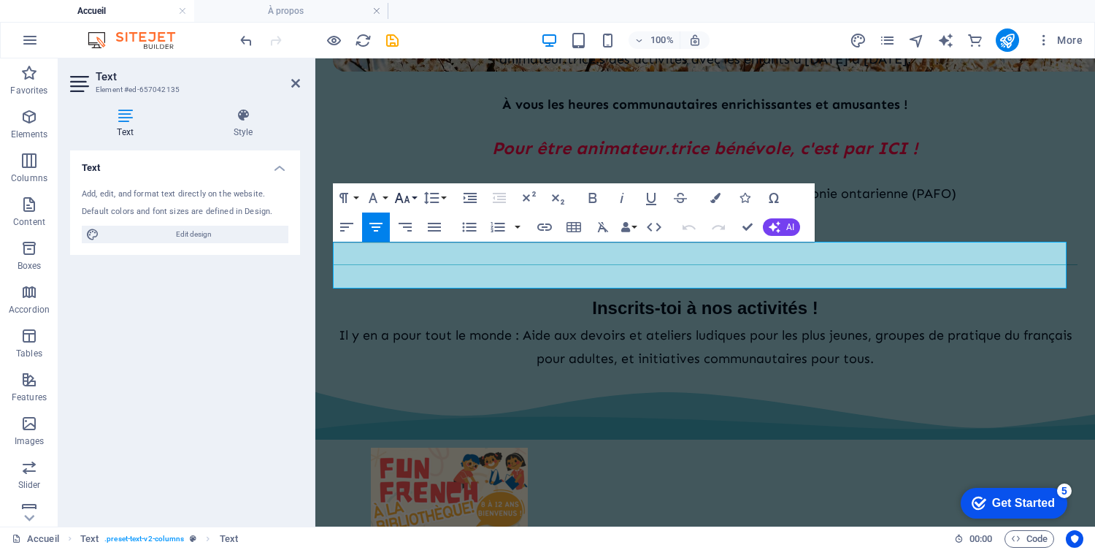
click at [406, 201] on icon "button" at bounding box center [402, 198] width 18 height 18
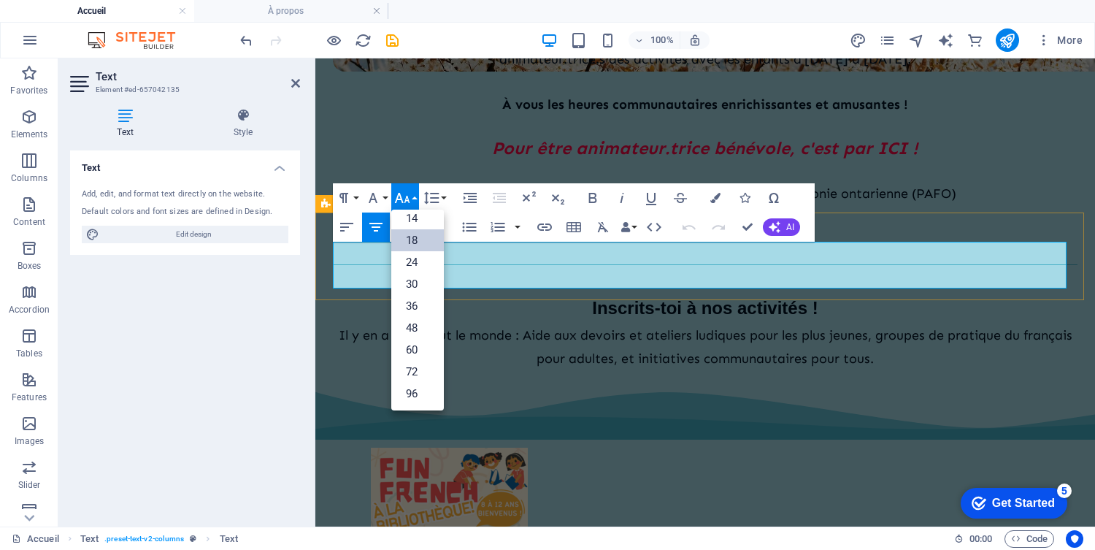
click at [517, 327] on span "Il y en a pour tout le monde : Aide aux devoirs et ateliers ludiques pour les p…" at bounding box center [705, 346] width 733 height 39
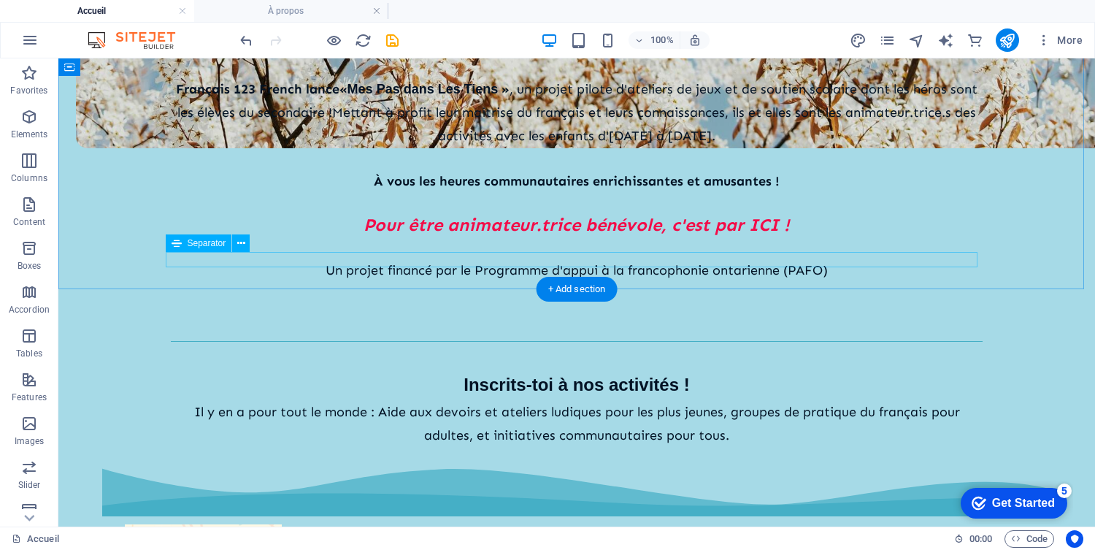
scroll to position [657, 0]
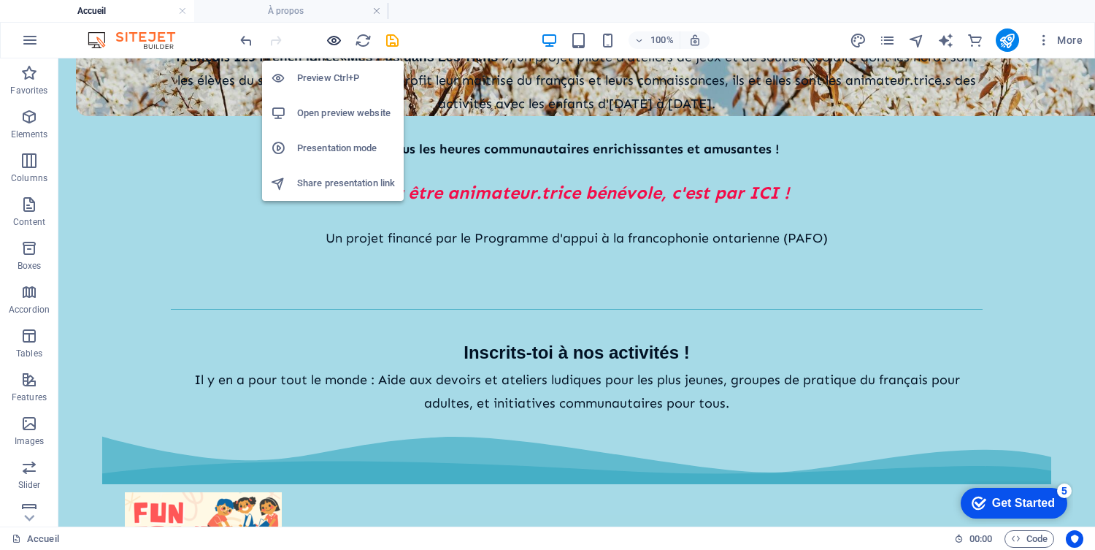
click at [331, 41] on icon "button" at bounding box center [333, 40] width 17 height 17
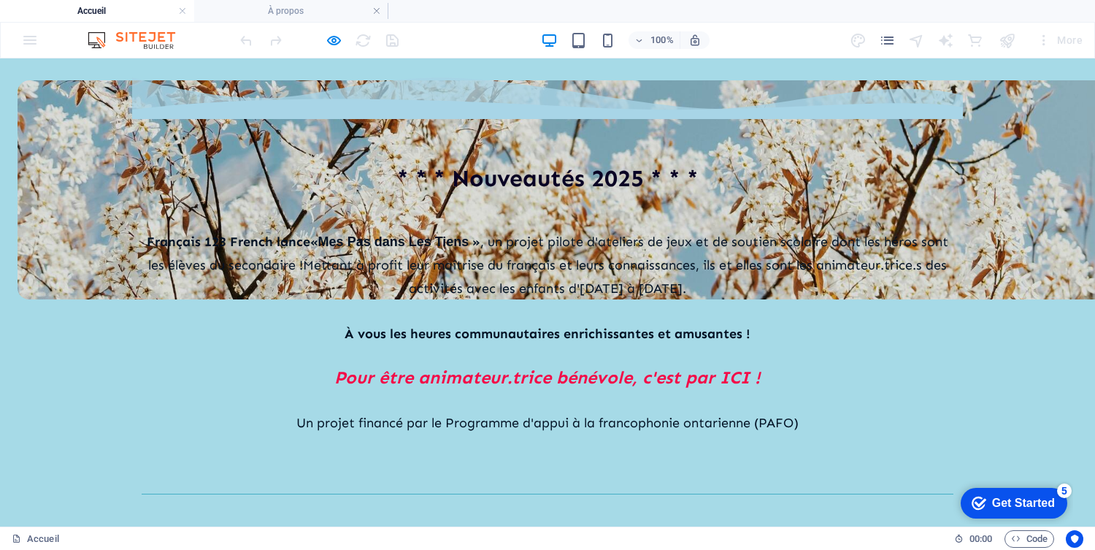
scroll to position [493, 0]
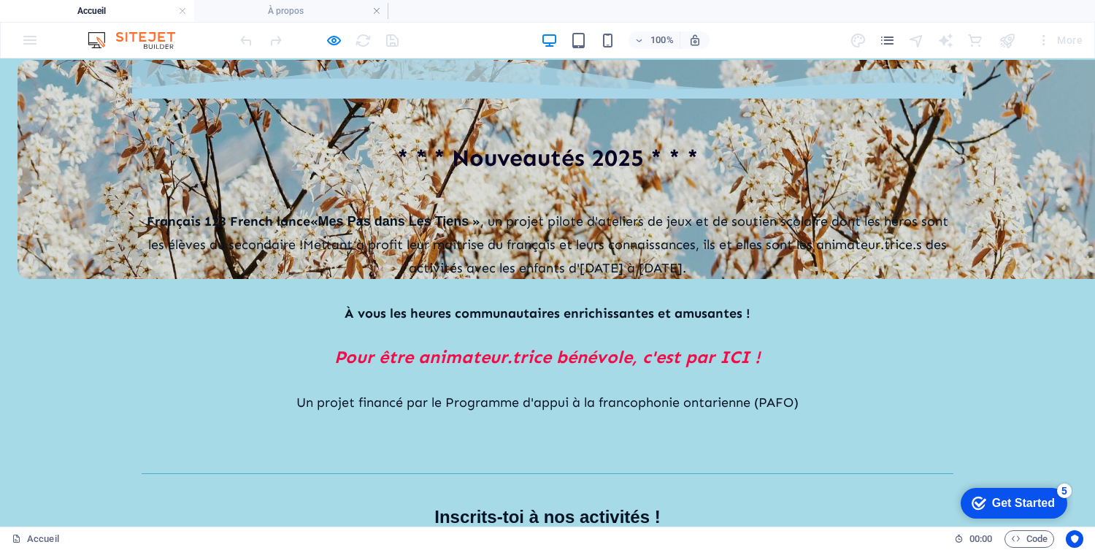
click at [303, 236] on span "Mettant à profit leur maîtrise du français et leurs connaissances, ils et elles…" at bounding box center [625, 255] width 644 height 39
click at [706, 236] on span "Mettant à profit leur maîtrise du français et leurs connaissances, ils et elles…" at bounding box center [625, 255] width 644 height 39
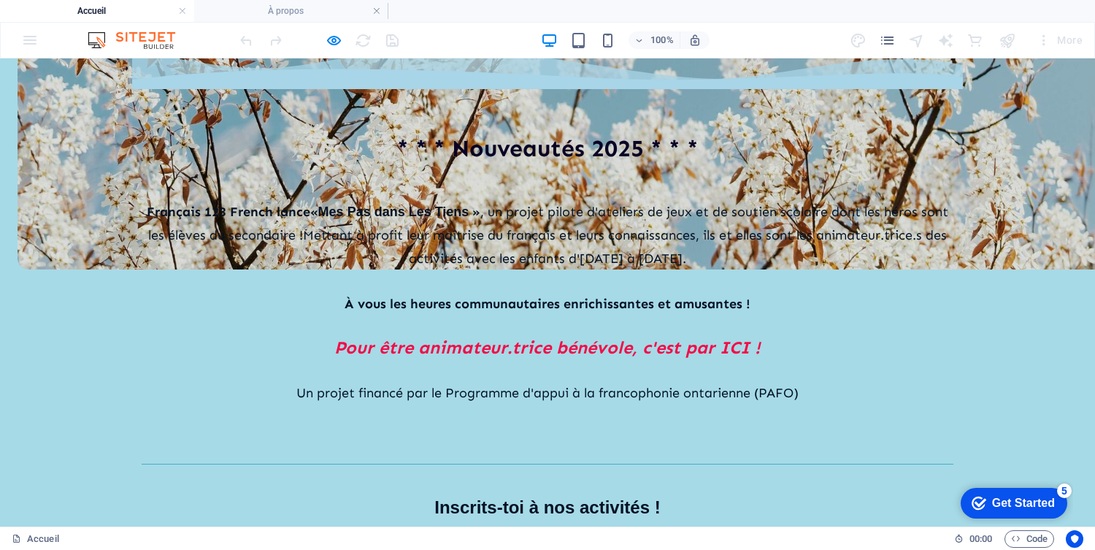
scroll to position [499, 0]
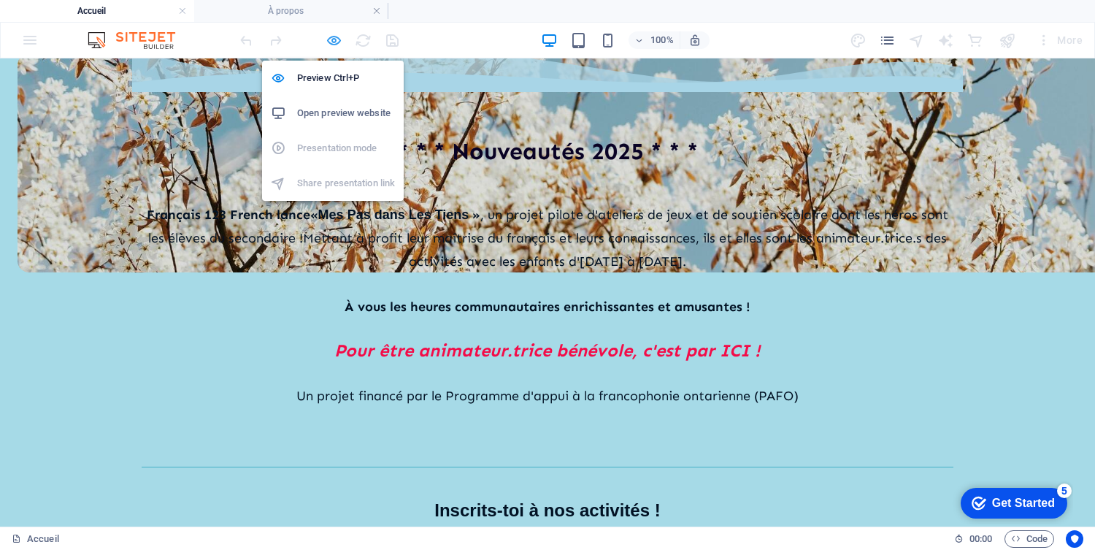
click at [332, 40] on icon "button" at bounding box center [333, 40] width 17 height 17
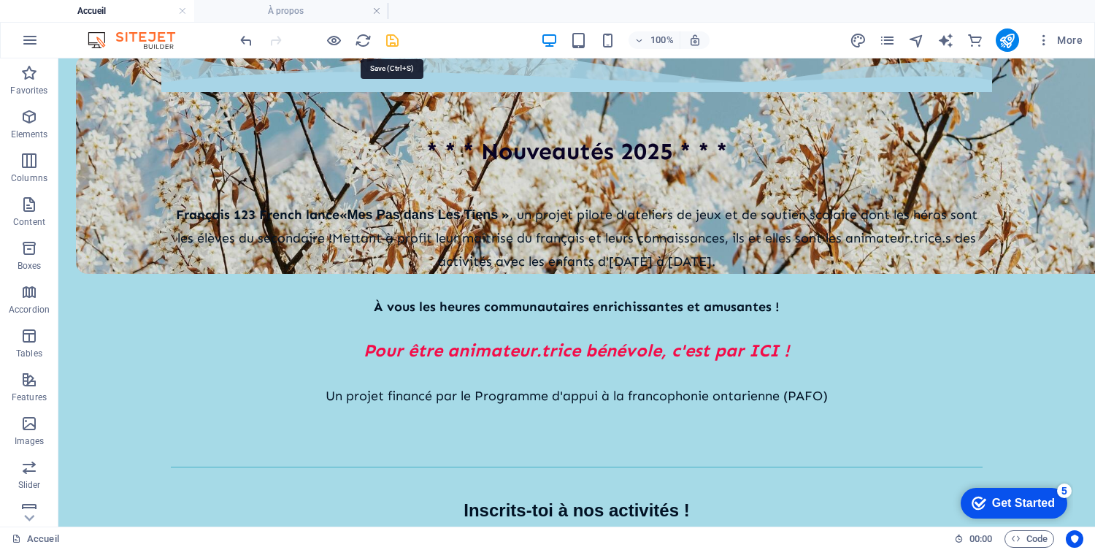
click at [394, 38] on icon "save" at bounding box center [392, 40] width 17 height 17
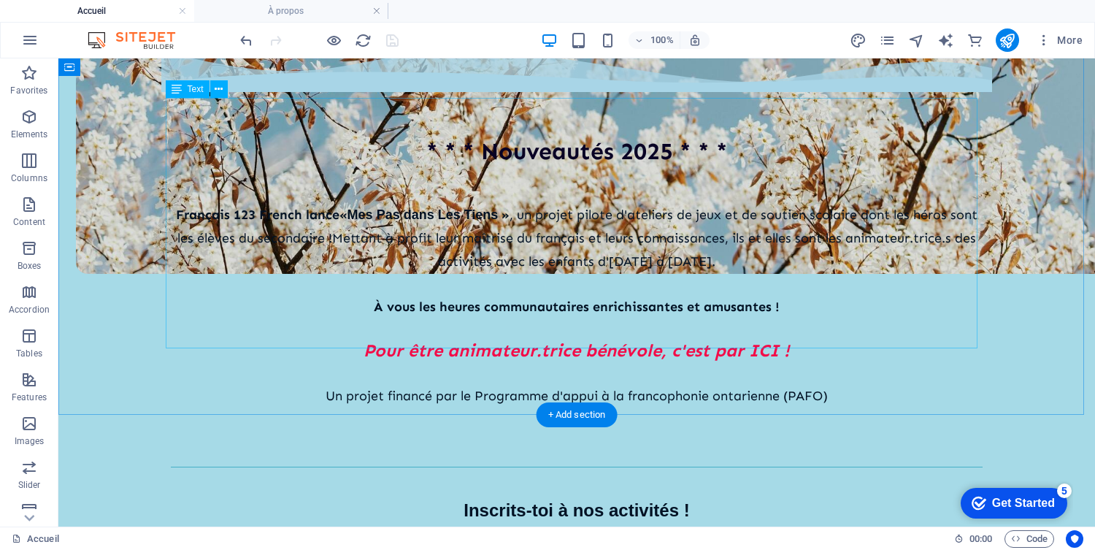
click at [775, 263] on div "[DEMOGRAPHIC_DATA] 123 French lance « Mes Pas dans Les Tiens » , un projet pilo…" at bounding box center [576, 304] width 811 height 251
select select "%"
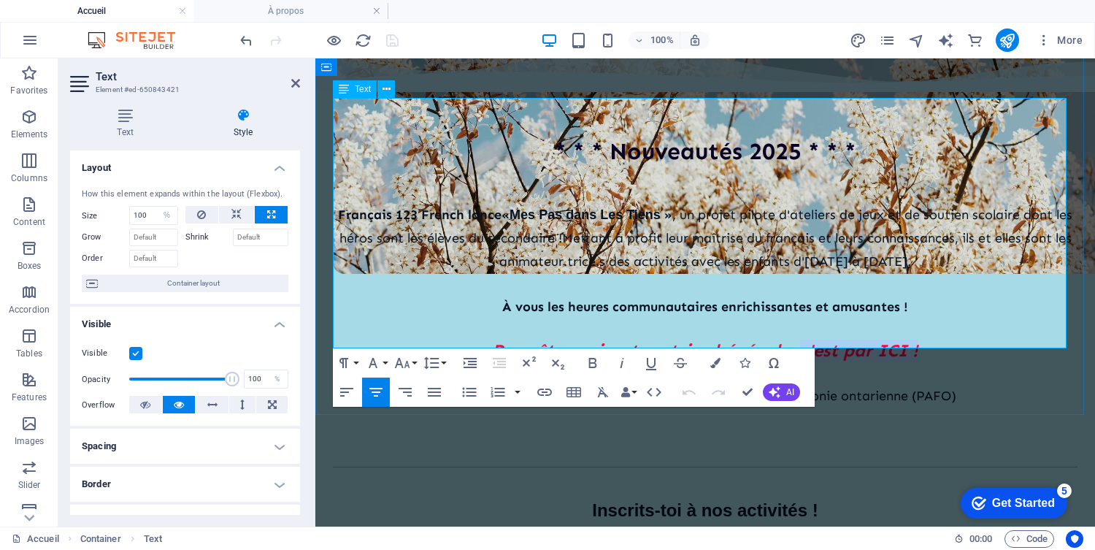
drag, startPoint x: 798, startPoint y: 269, endPoint x: 925, endPoint y: 269, distance: 127.0
click at [925, 339] on p "Pour être animateur.trice bénévole, c'est par ICI !" at bounding box center [705, 350] width 744 height 23
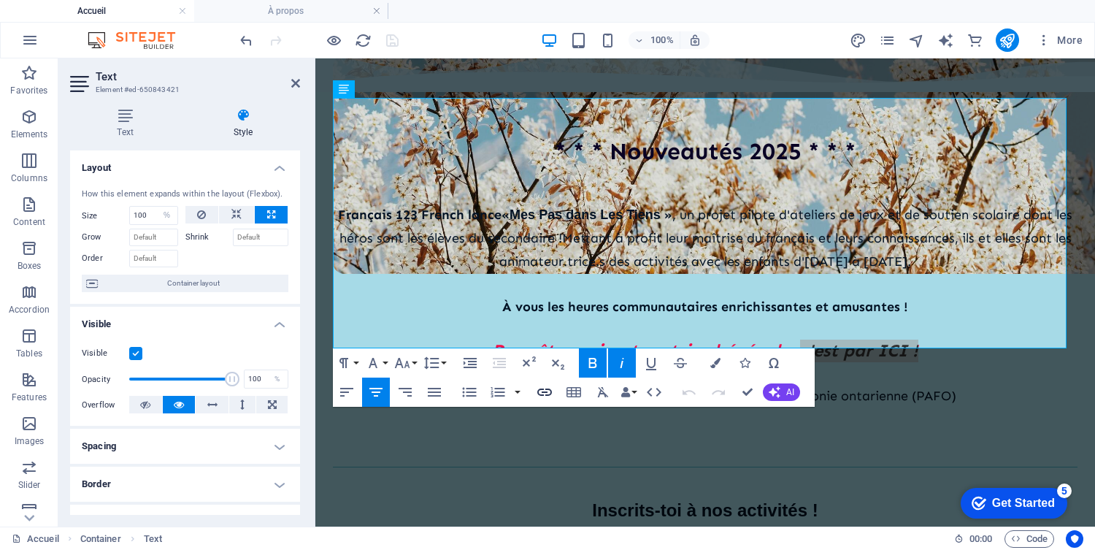
click at [547, 394] on icon "button" at bounding box center [544, 391] width 15 height 7
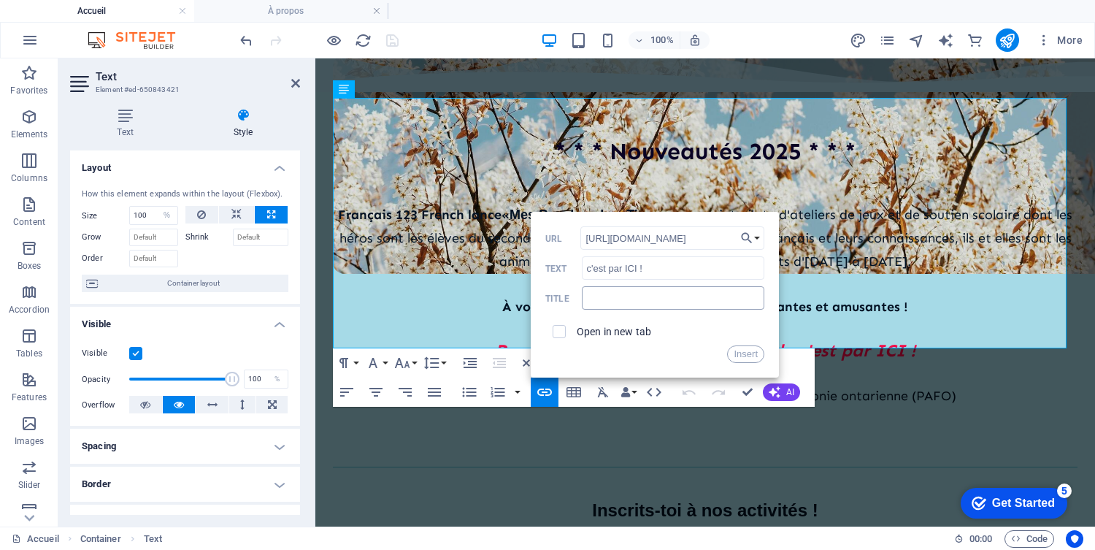
type input "[URL][DOMAIN_NAME]"
click at [606, 294] on input "text" at bounding box center [673, 297] width 182 height 23
click at [558, 331] on input "checkbox" at bounding box center [556, 329] width 13 height 13
checkbox input "true"
click at [680, 297] on input "text" at bounding box center [673, 297] width 182 height 23
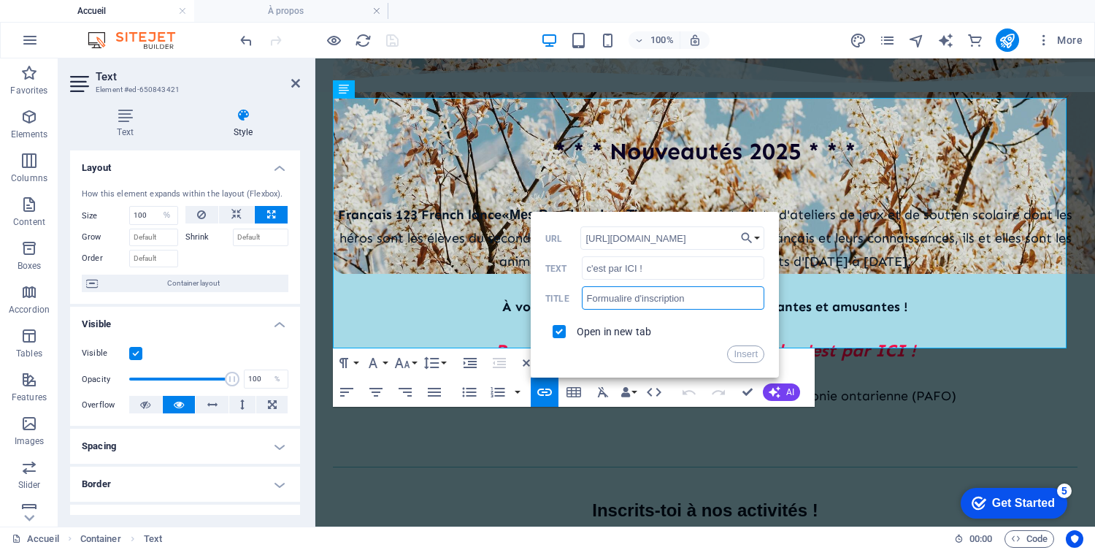
type input "Formualire d'inscription"
click at [690, 336] on div "Open in new tab" at bounding box center [654, 331] width 219 height 28
click at [743, 340] on div "Open in new tab" at bounding box center [654, 331] width 219 height 28
click at [746, 355] on button "Insert" at bounding box center [745, 354] width 37 height 18
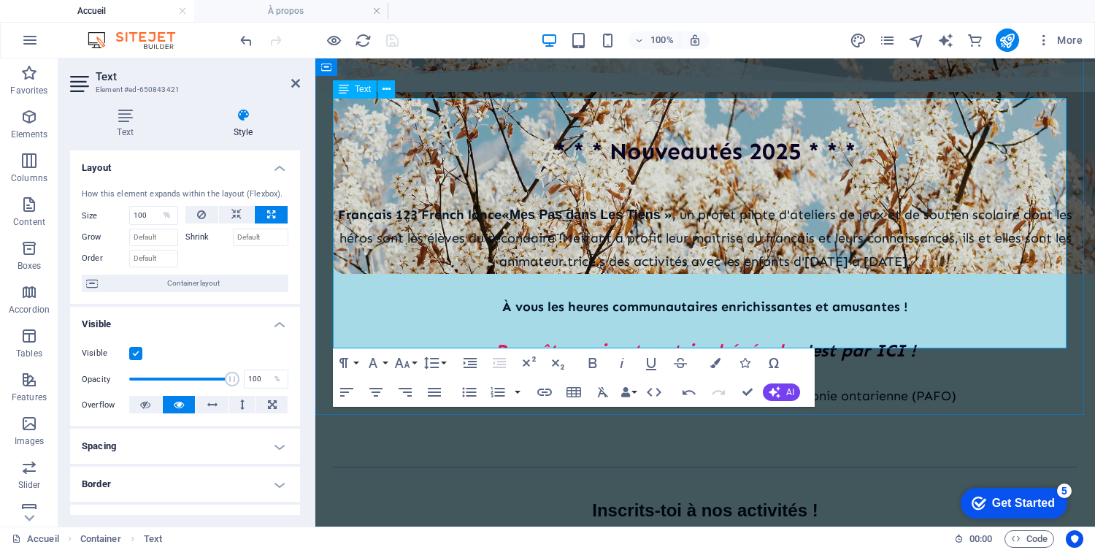
click at [657, 362] on p at bounding box center [705, 373] width 744 height 22
drag, startPoint x: 793, startPoint y: 272, endPoint x: 933, endPoint y: 275, distance: 140.1
click at [934, 339] on p "Pour être animateur.trice bénévole, c'est par ICI !" at bounding box center [705, 350] width 744 height 23
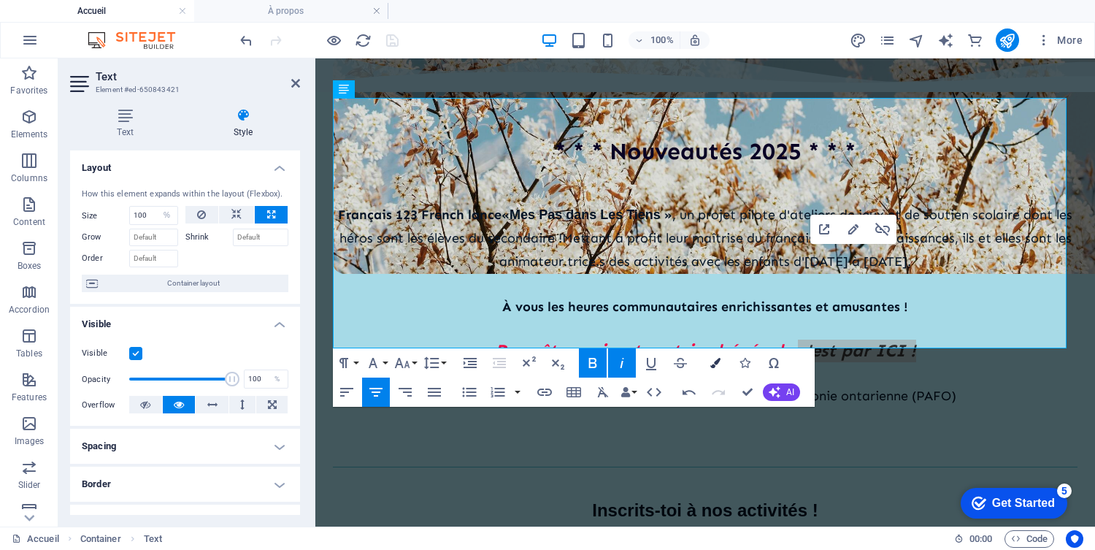
click at [715, 366] on icon "button" at bounding box center [715, 363] width 10 height 10
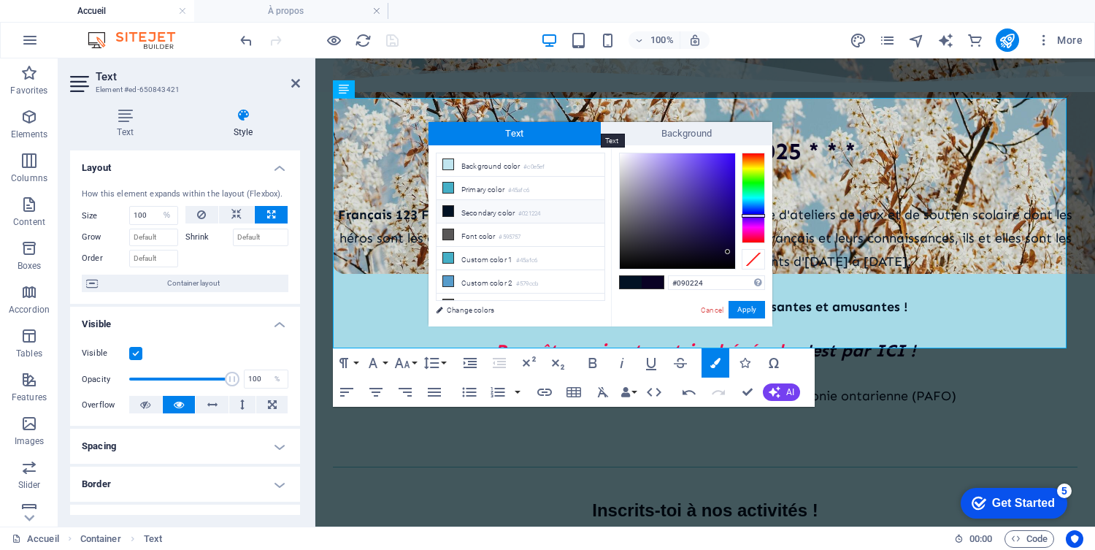
click at [571, 127] on span "Text" at bounding box center [514, 133] width 172 height 23
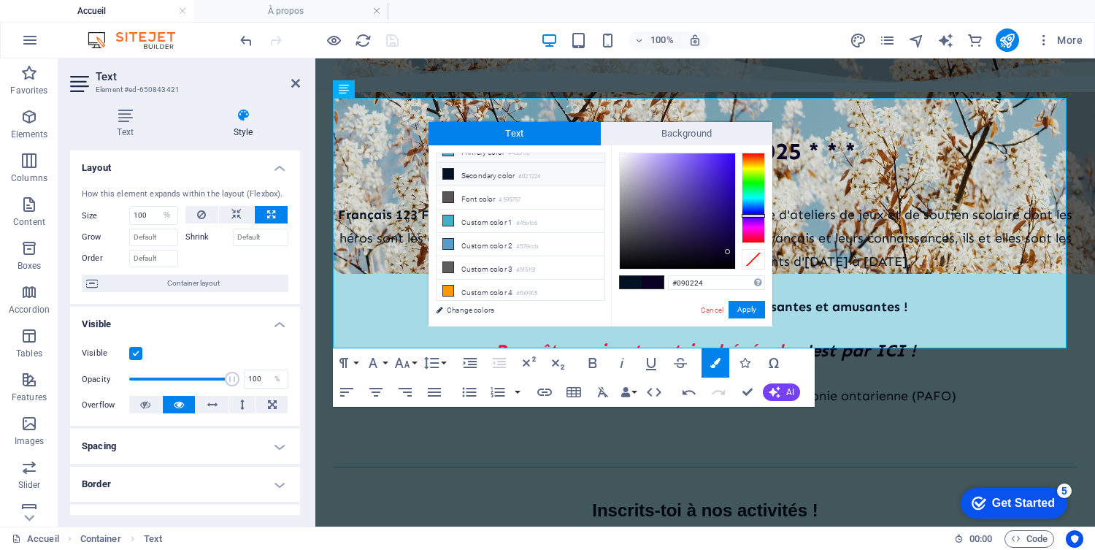
scroll to position [0, 0]
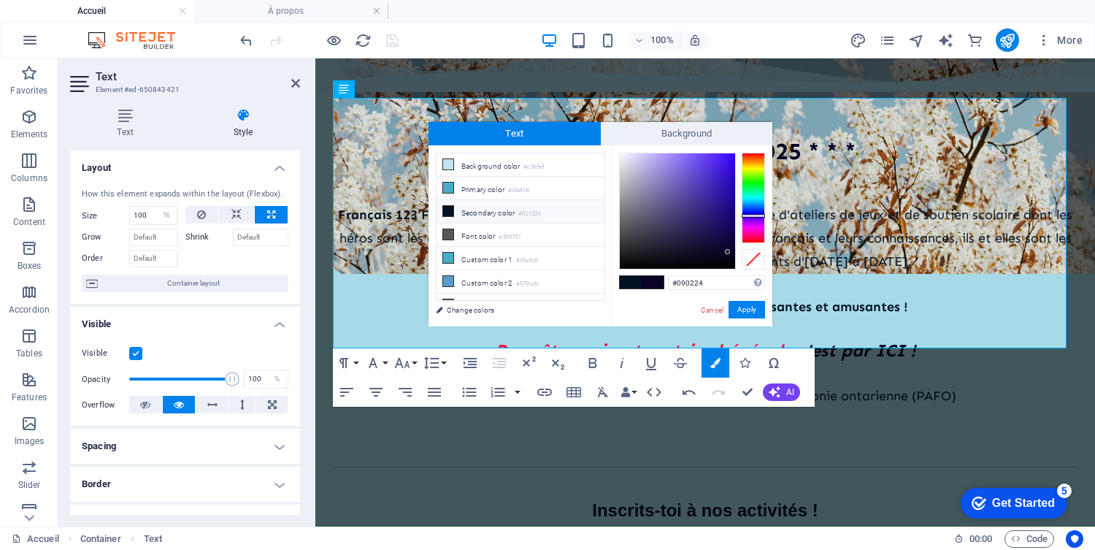
drag, startPoint x: 622, startPoint y: 320, endPoint x: 601, endPoint y: 298, distance: 30.4
click at [592, 298] on div "less Background color #c0e5ef Primary color #45afc6 Secondary color #021224 Fon…" at bounding box center [600, 235] width 344 height 181
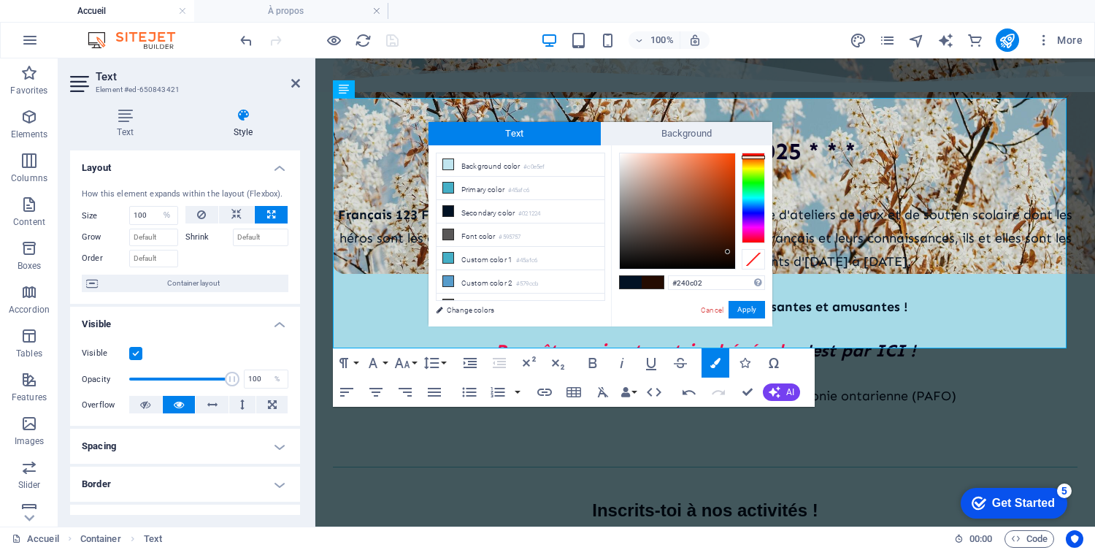
click at [753, 157] on div at bounding box center [752, 198] width 23 height 90
click at [727, 169] on div at bounding box center [677, 210] width 115 height 115
click at [730, 161] on div at bounding box center [677, 210] width 115 height 115
type input "#ec0721"
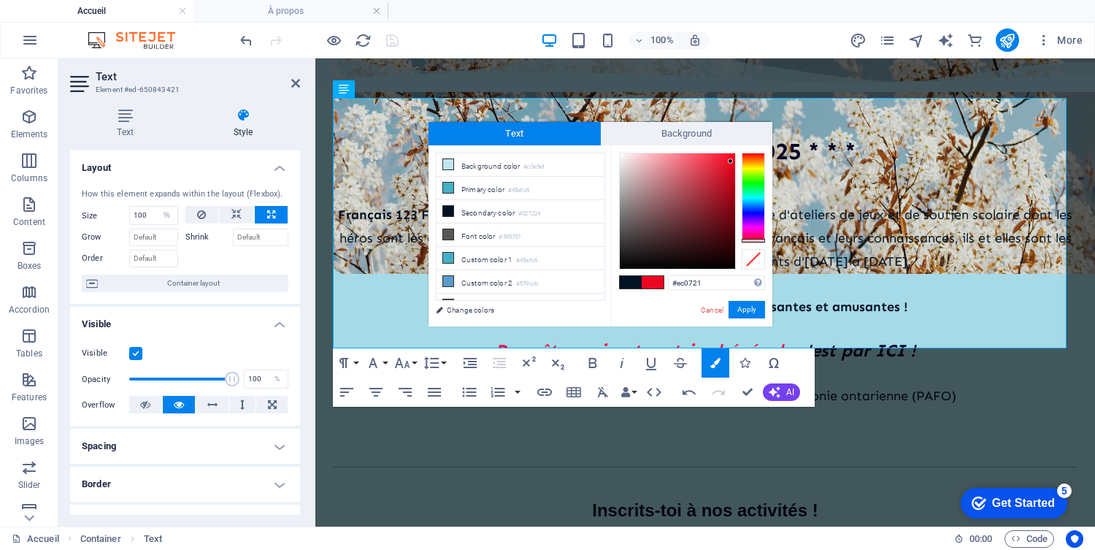
click at [755, 240] on div at bounding box center [752, 198] width 23 height 90
click at [757, 312] on button "Apply" at bounding box center [746, 310] width 36 height 18
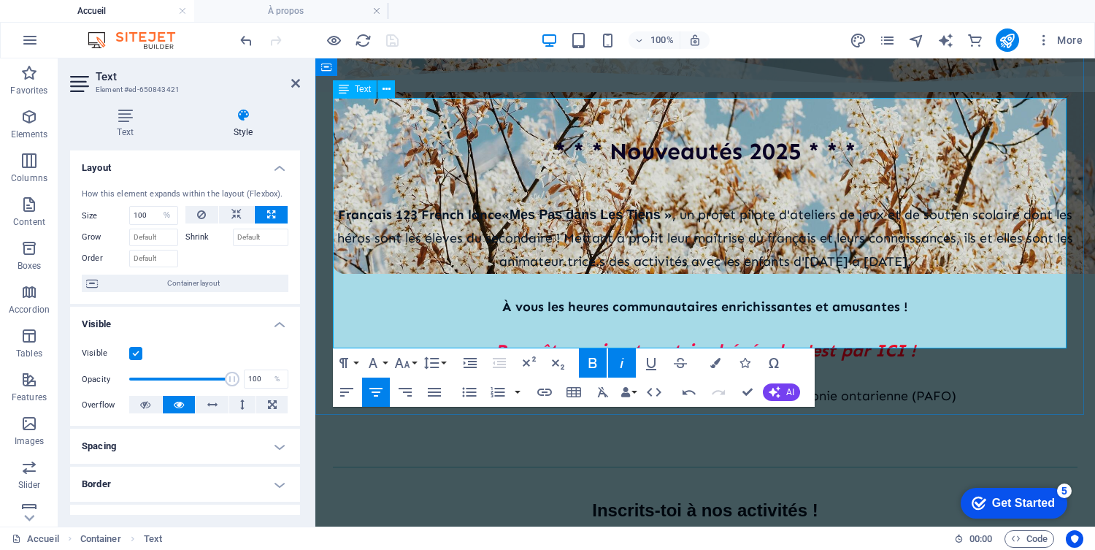
click at [479, 295] on p "À vous les heures communautaires enrichissantes et amusantes !" at bounding box center [705, 306] width 744 height 23
click at [627, 525] on div "Il y en a pour tout le monde : Aide aux devoirs et ateliers ludiques pour les p…" at bounding box center [705, 548] width 744 height 47
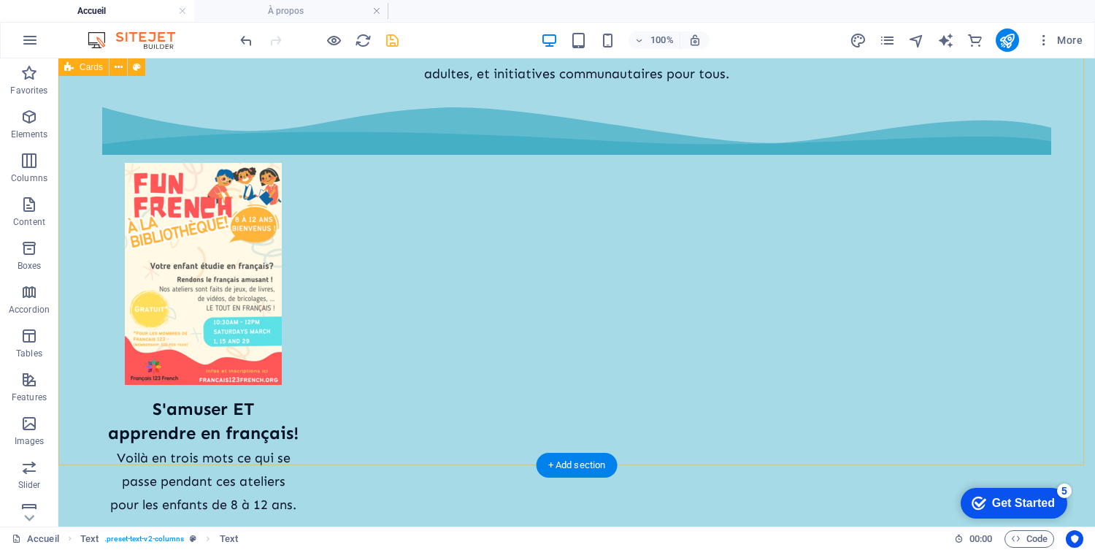
scroll to position [988, 0]
